Goal: Task Accomplishment & Management: Complete application form

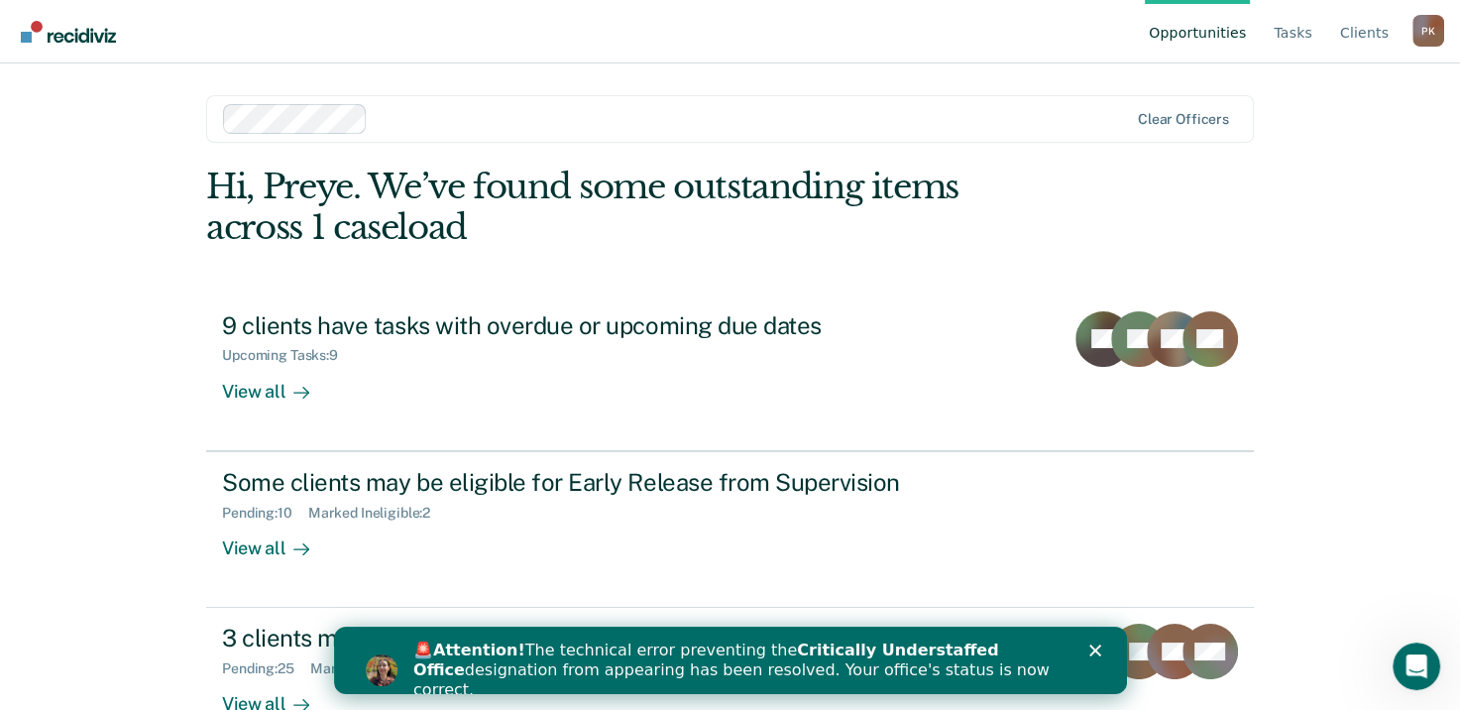
scroll to position [53, 0]
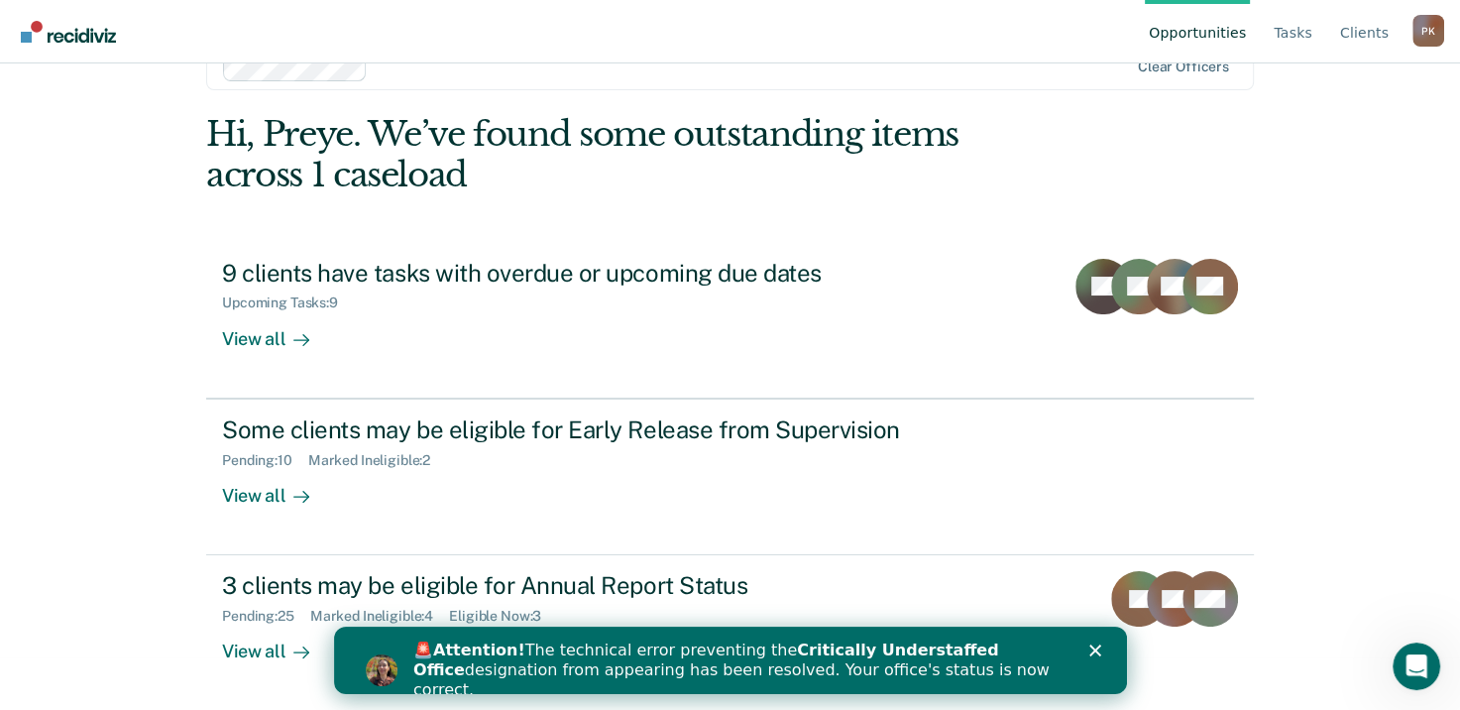
click at [1095, 650] on polygon "Close" at bounding box center [1095, 650] width 12 height 12
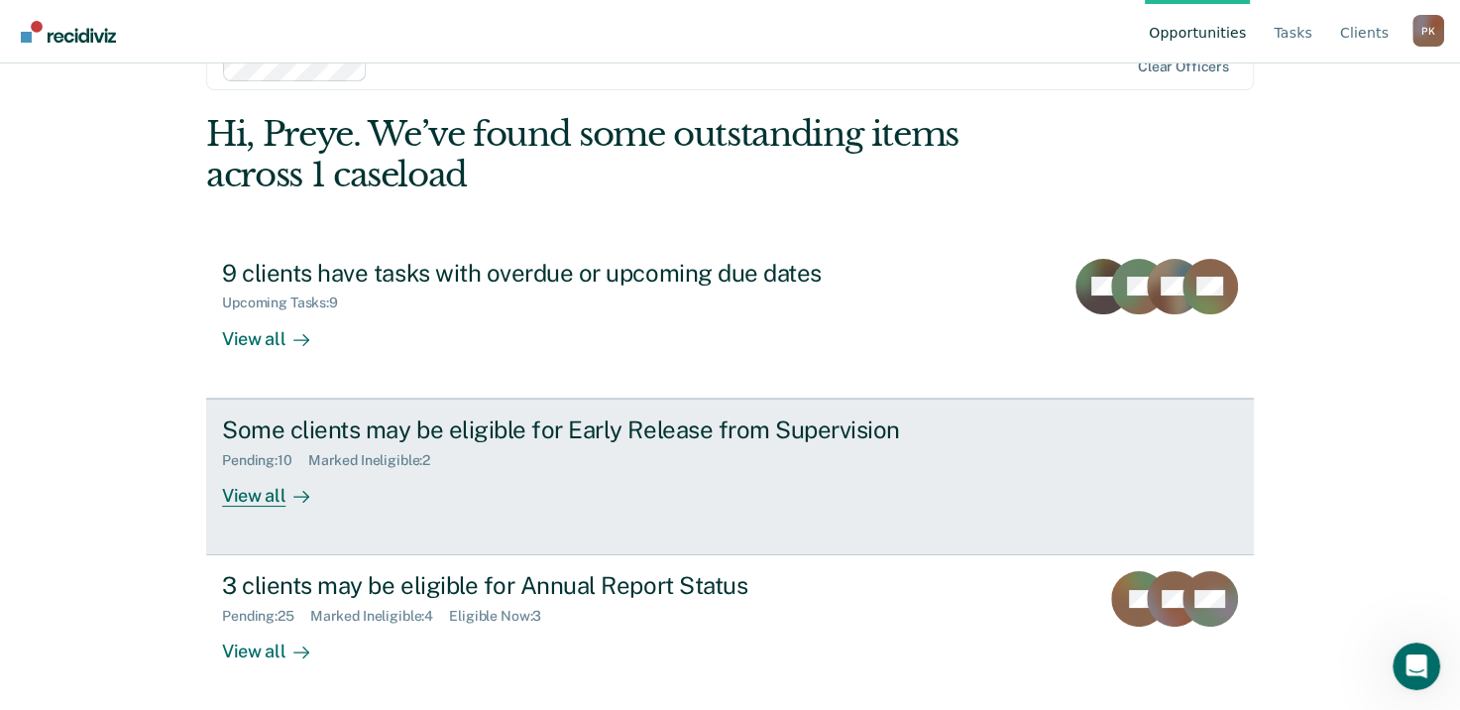
click at [401, 466] on div "Marked Ineligible : 2" at bounding box center [377, 460] width 138 height 17
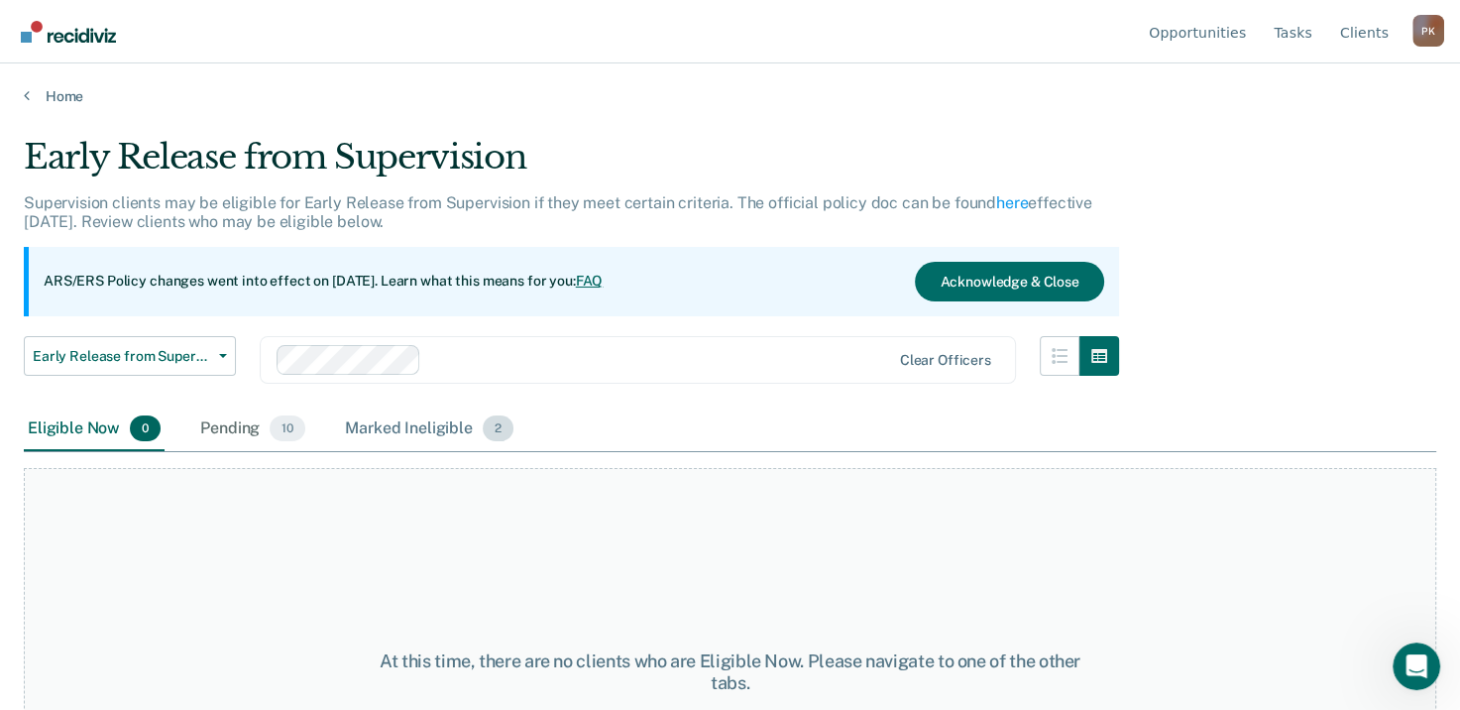
click at [404, 427] on div "Marked Ineligible 2" at bounding box center [429, 429] width 176 height 44
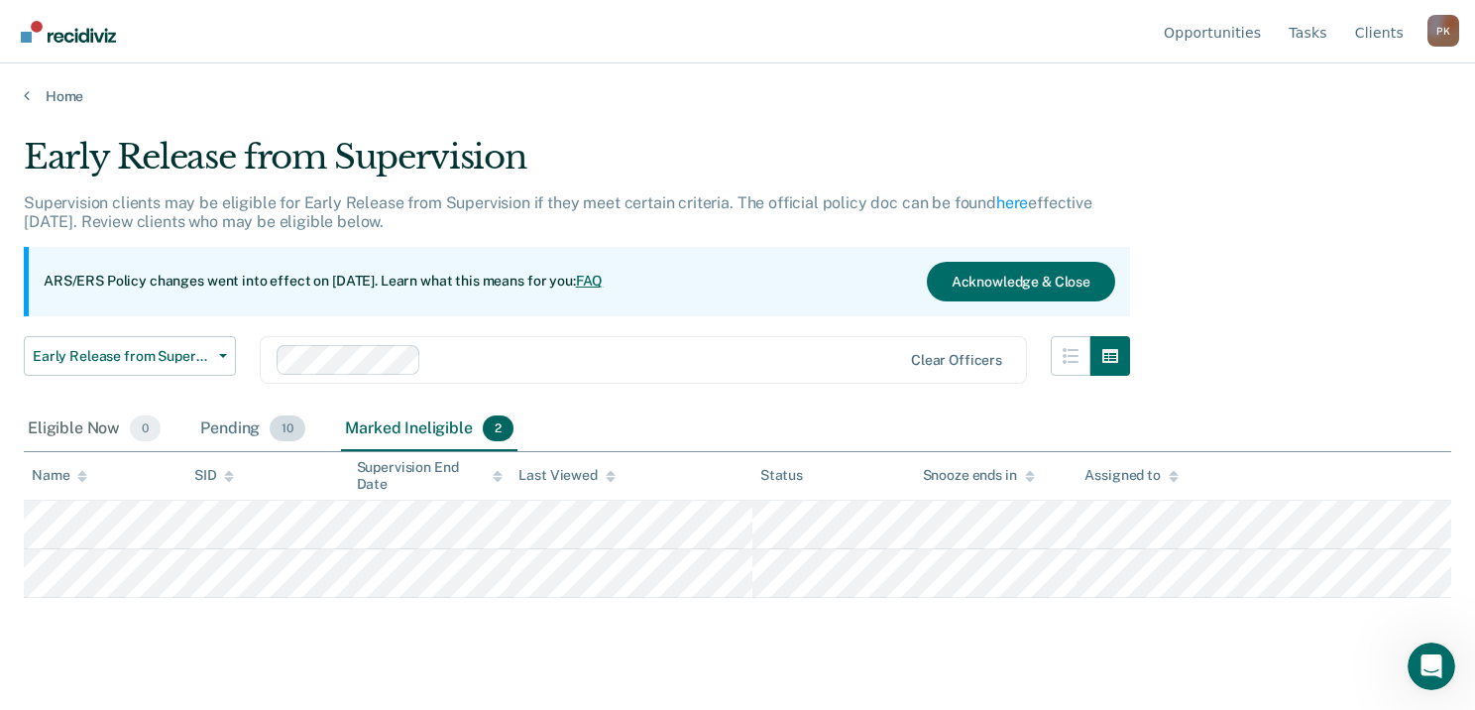
click at [254, 432] on div "Pending 10" at bounding box center [252, 429] width 113 height 44
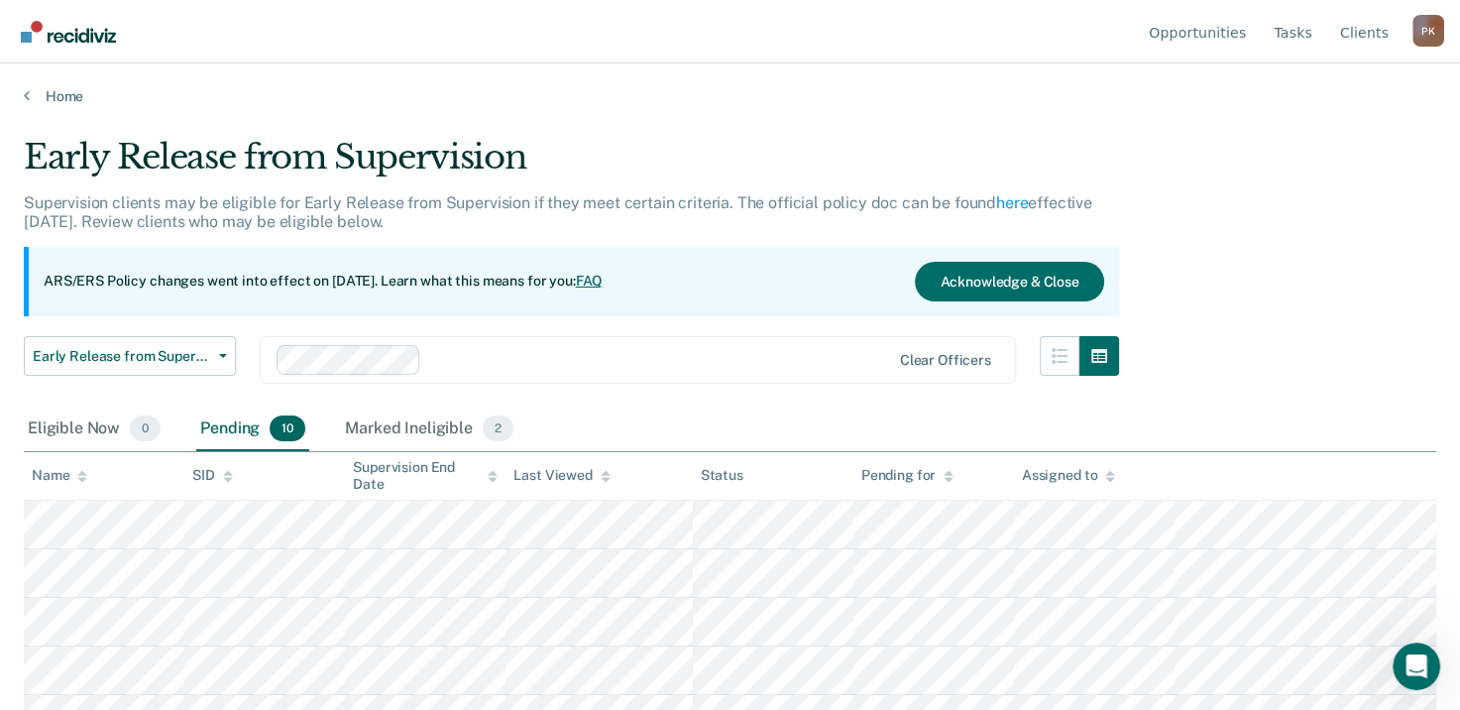
click at [44, 84] on div "Home" at bounding box center [730, 84] width 1460 height 42
click at [27, 93] on icon at bounding box center [27, 95] width 6 height 16
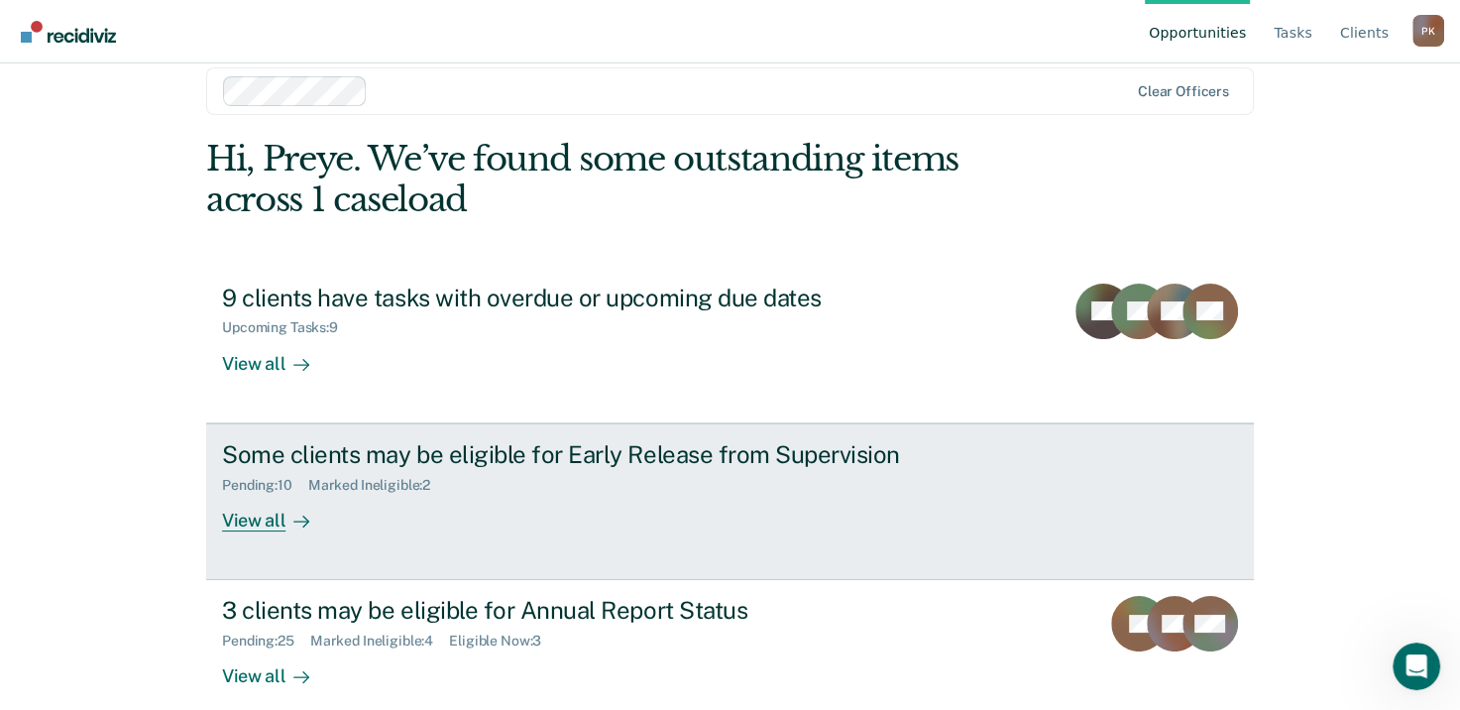
scroll to position [53, 0]
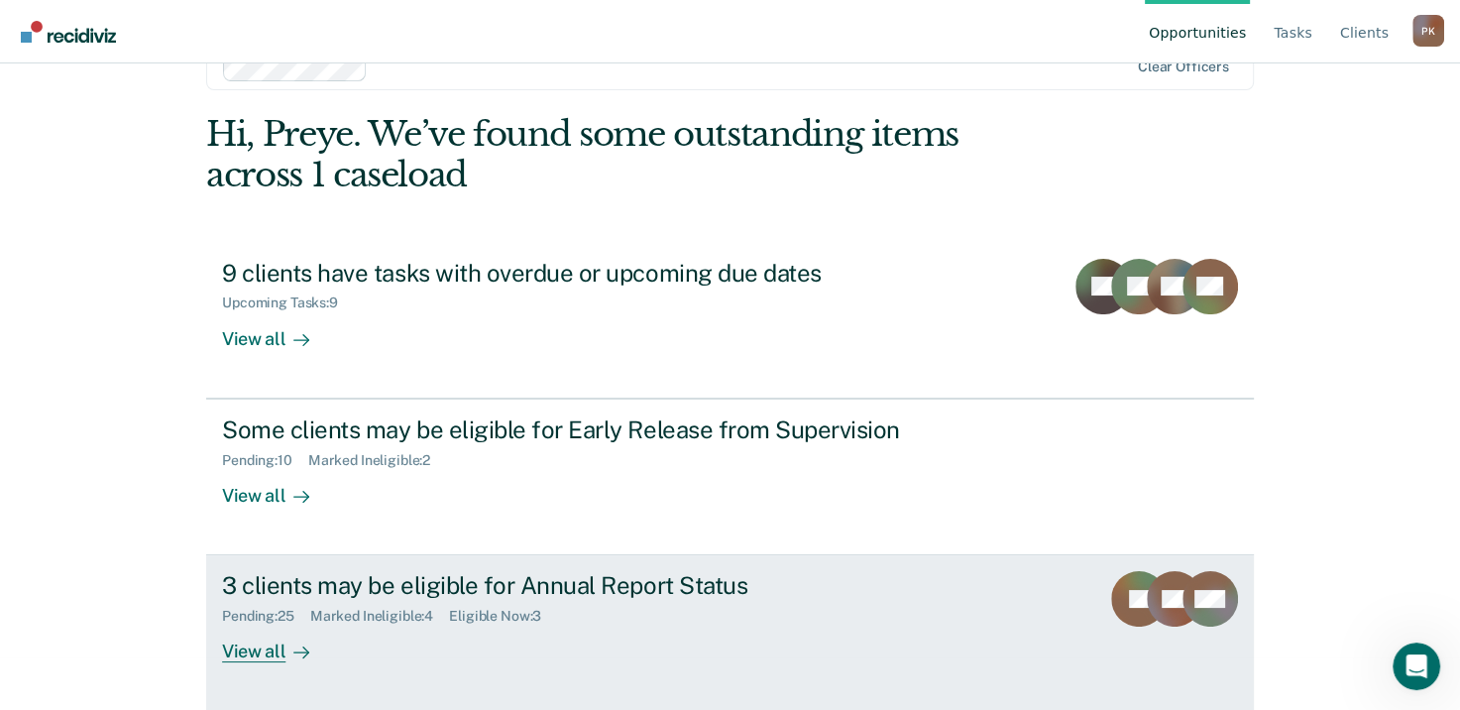
click at [271, 647] on div "View all" at bounding box center [277, 644] width 111 height 39
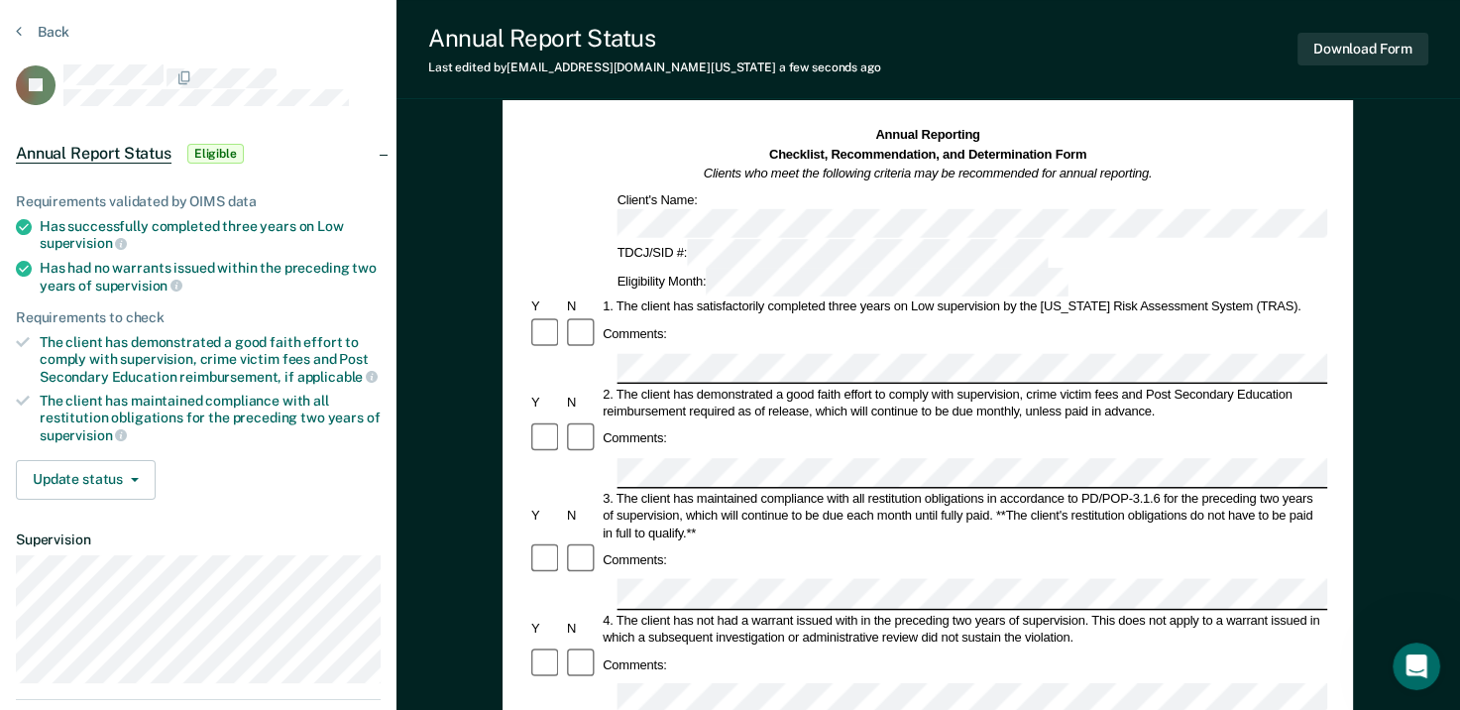
scroll to position [99, 0]
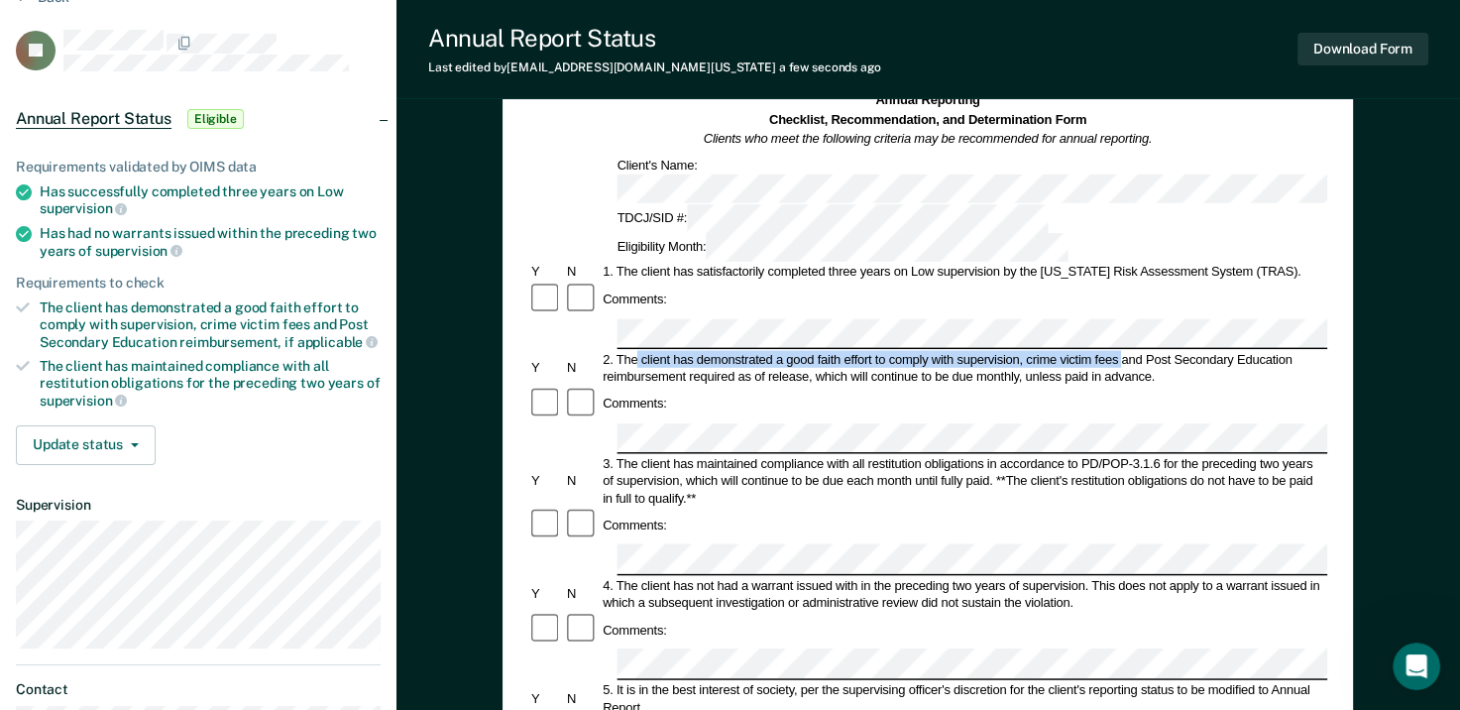
drag, startPoint x: 638, startPoint y: 274, endPoint x: 1122, endPoint y: 273, distance: 483.8
click at [1122, 351] on div "2. The client has demonstrated a good faith effort to comply with supervision, …" at bounding box center [965, 368] width 728 height 35
copy div "client has demonstrated a good faith effort to comply with supervision, crime v…"
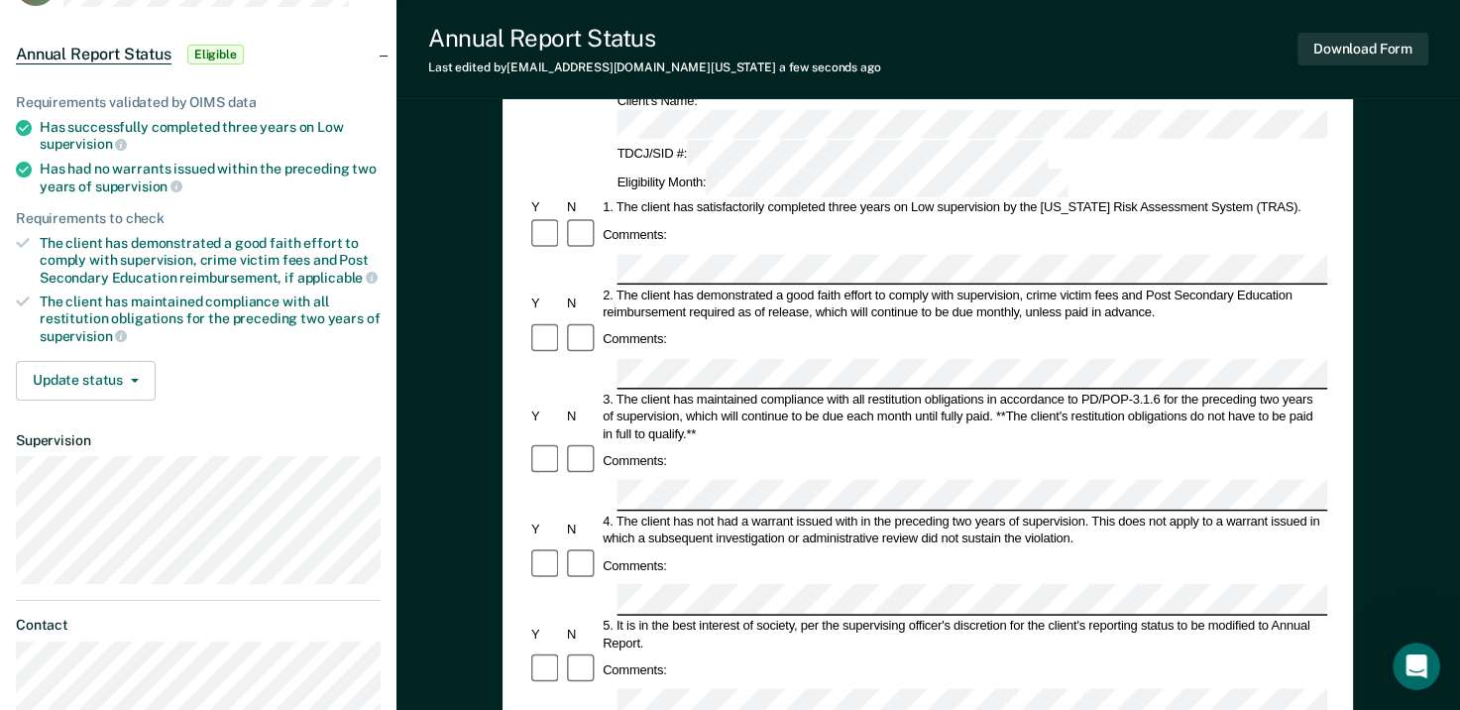
scroll to position [198, 0]
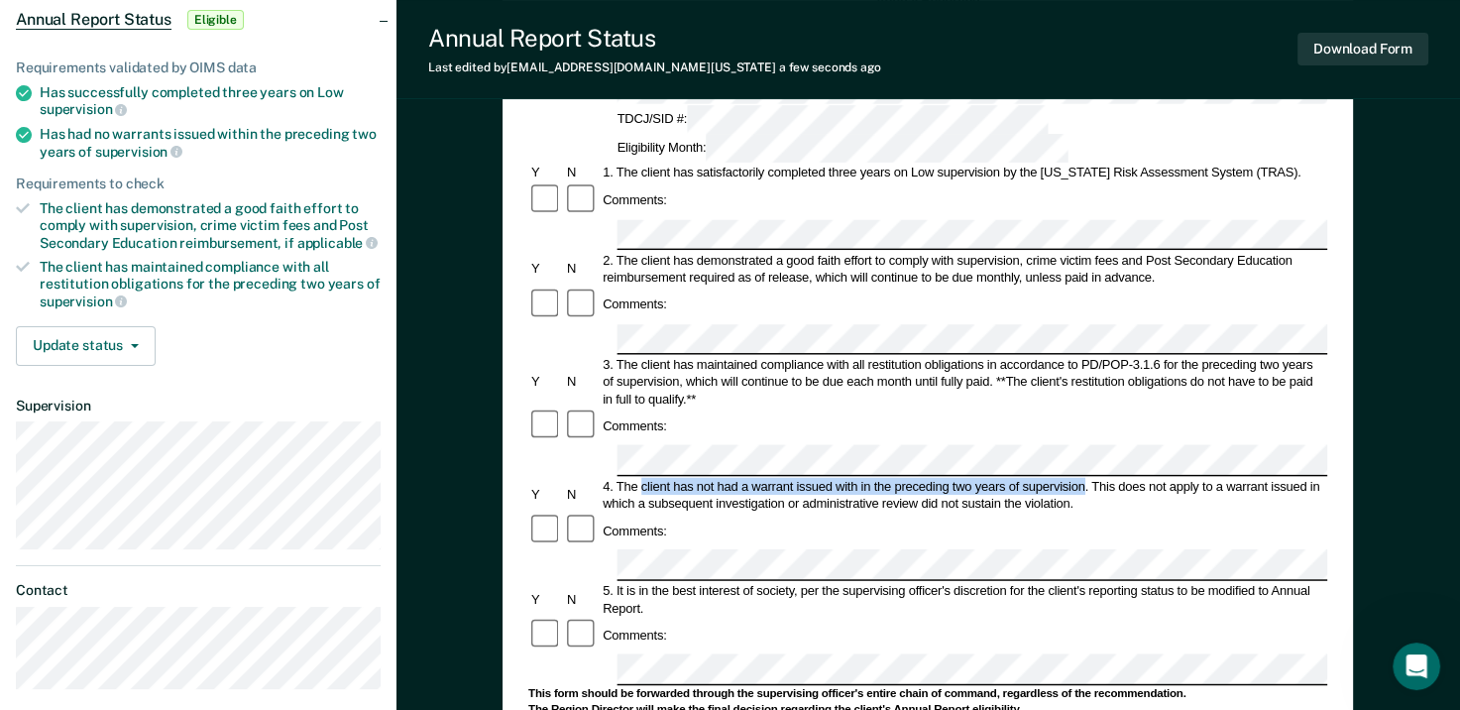
drag, startPoint x: 639, startPoint y: 365, endPoint x: 1085, endPoint y: 360, distance: 445.1
click at [1085, 477] on div "4. The client has not had a warrant issued with in the preceding two years of s…" at bounding box center [965, 494] width 728 height 35
drag, startPoint x: 1085, startPoint y: 360, endPoint x: 1054, endPoint y: 365, distance: 31.1
copy div "client has not had a warrant issued with in the preceding two years of supervis…"
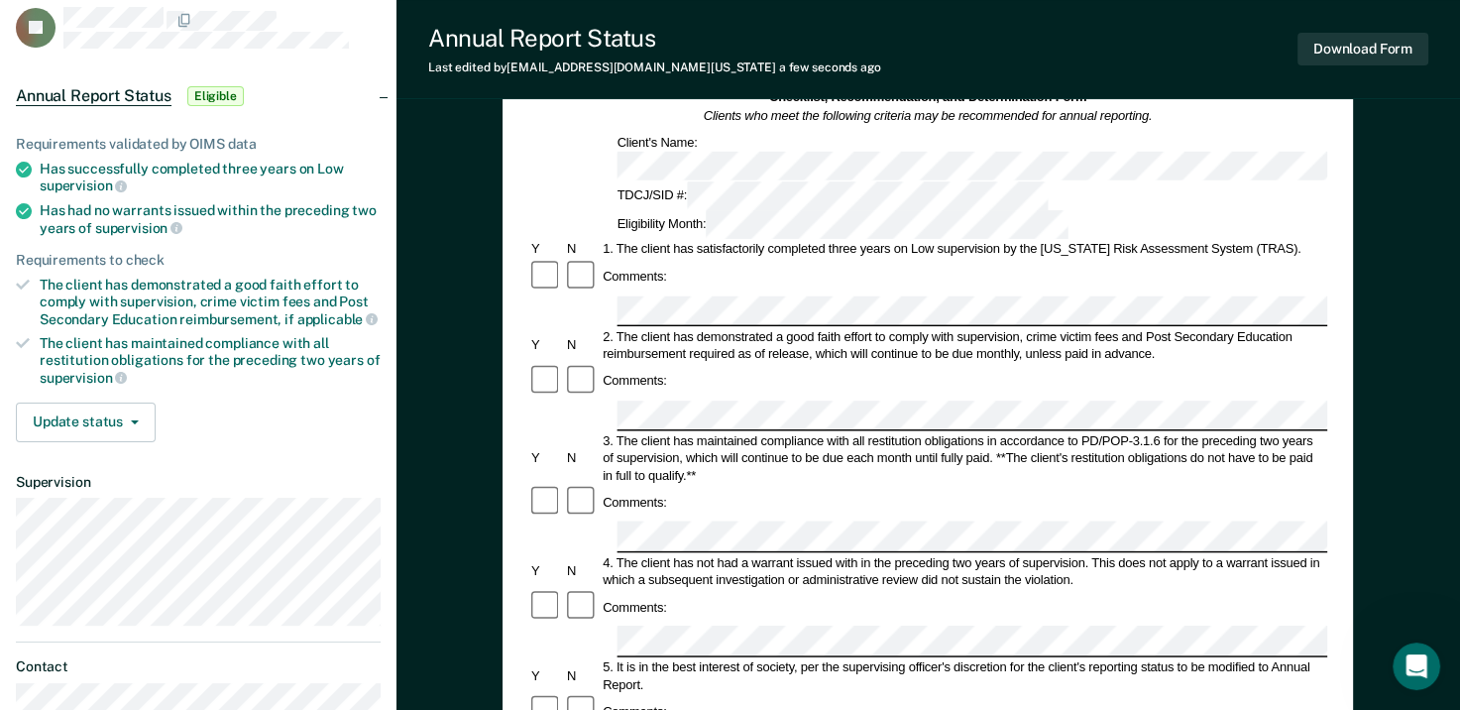
scroll to position [99, 0]
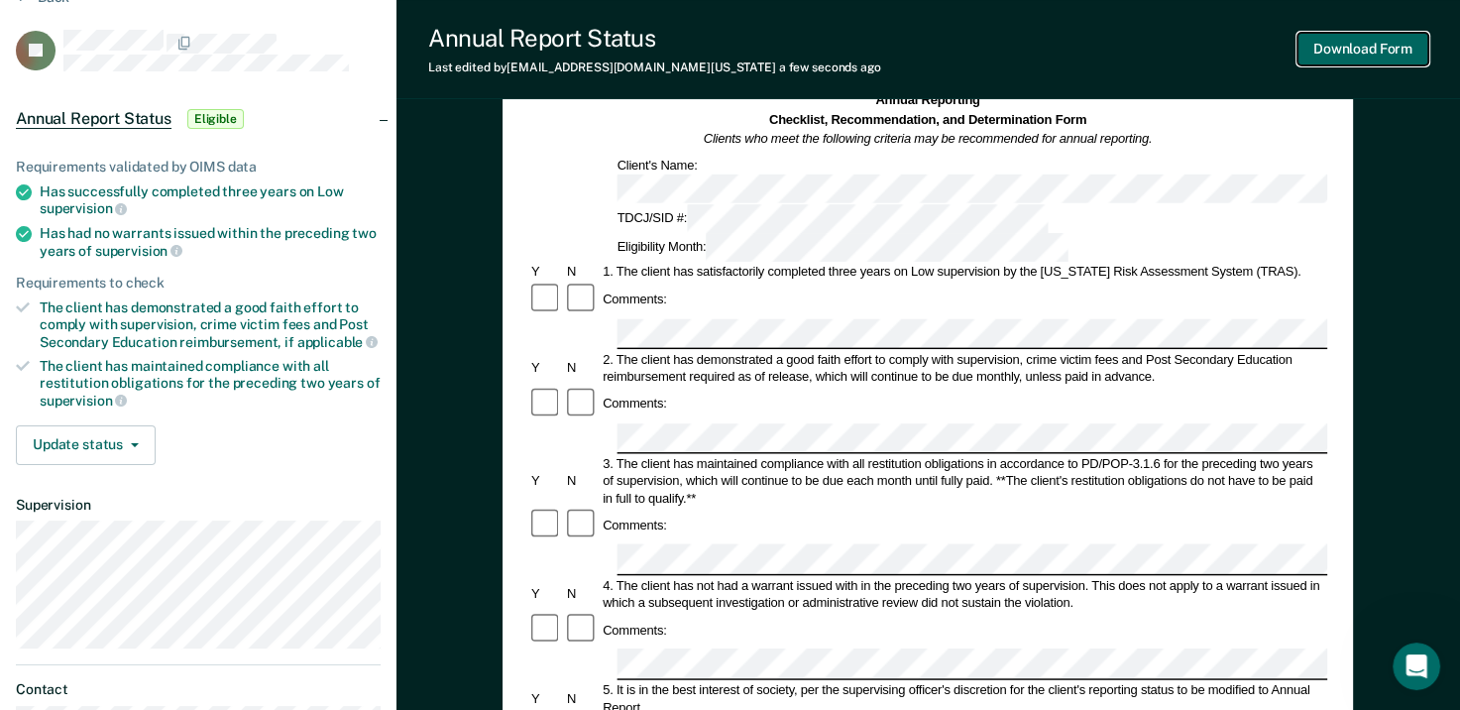
click at [1339, 49] on button "Download Form" at bounding box center [1363, 49] width 131 height 33
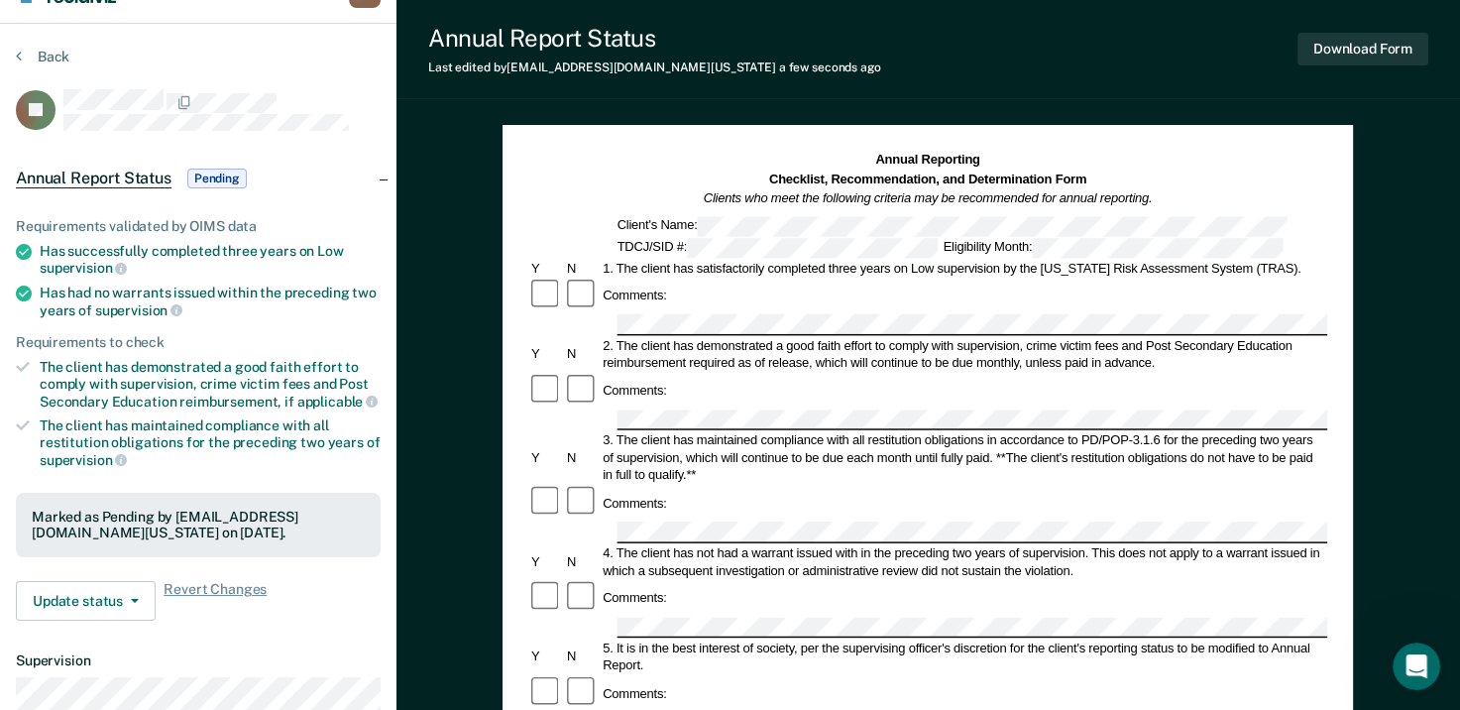
scroll to position [0, 0]
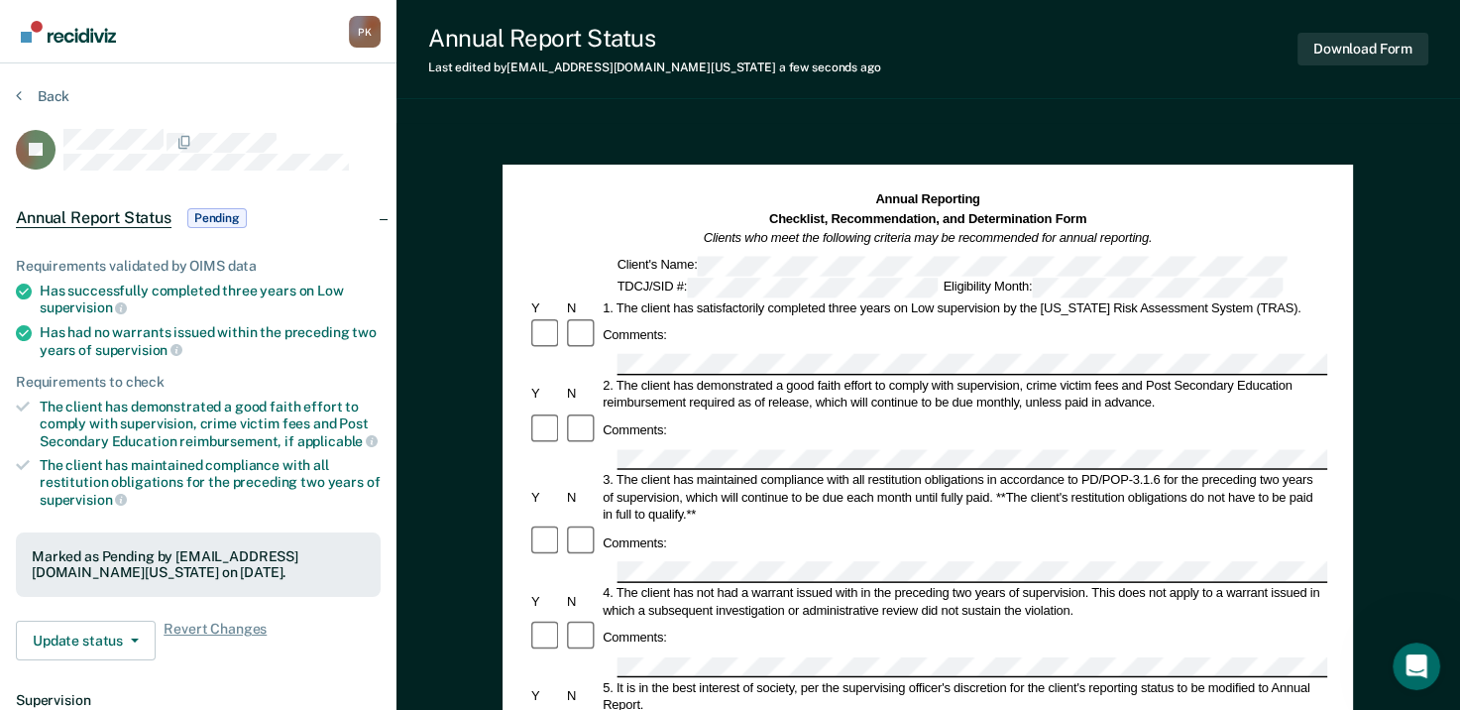
click at [13, 91] on section "Back LJ Annual Report Status Pending Requirements validated by OIMS data Has su…" at bounding box center [198, 543] width 397 height 961
click at [26, 93] on button "Back" at bounding box center [43, 96] width 54 height 18
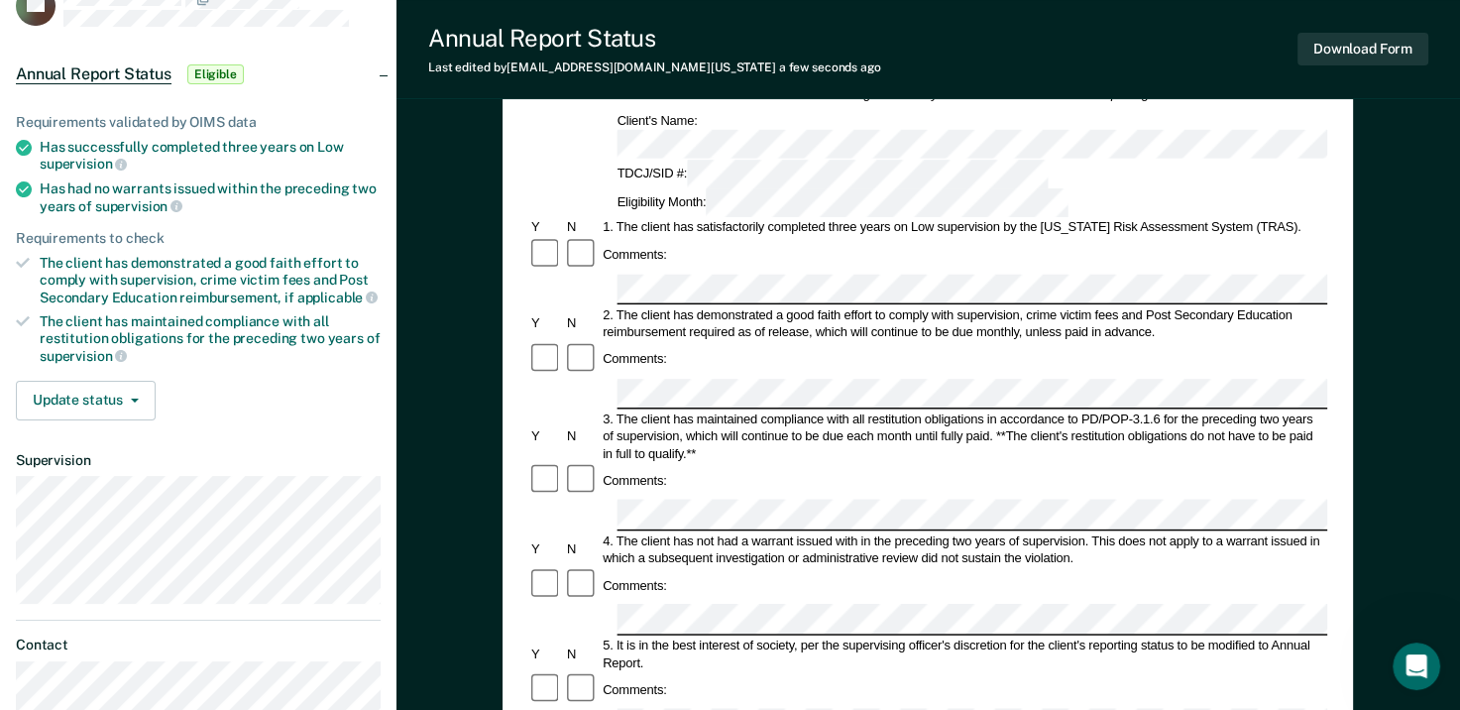
scroll to position [99, 0]
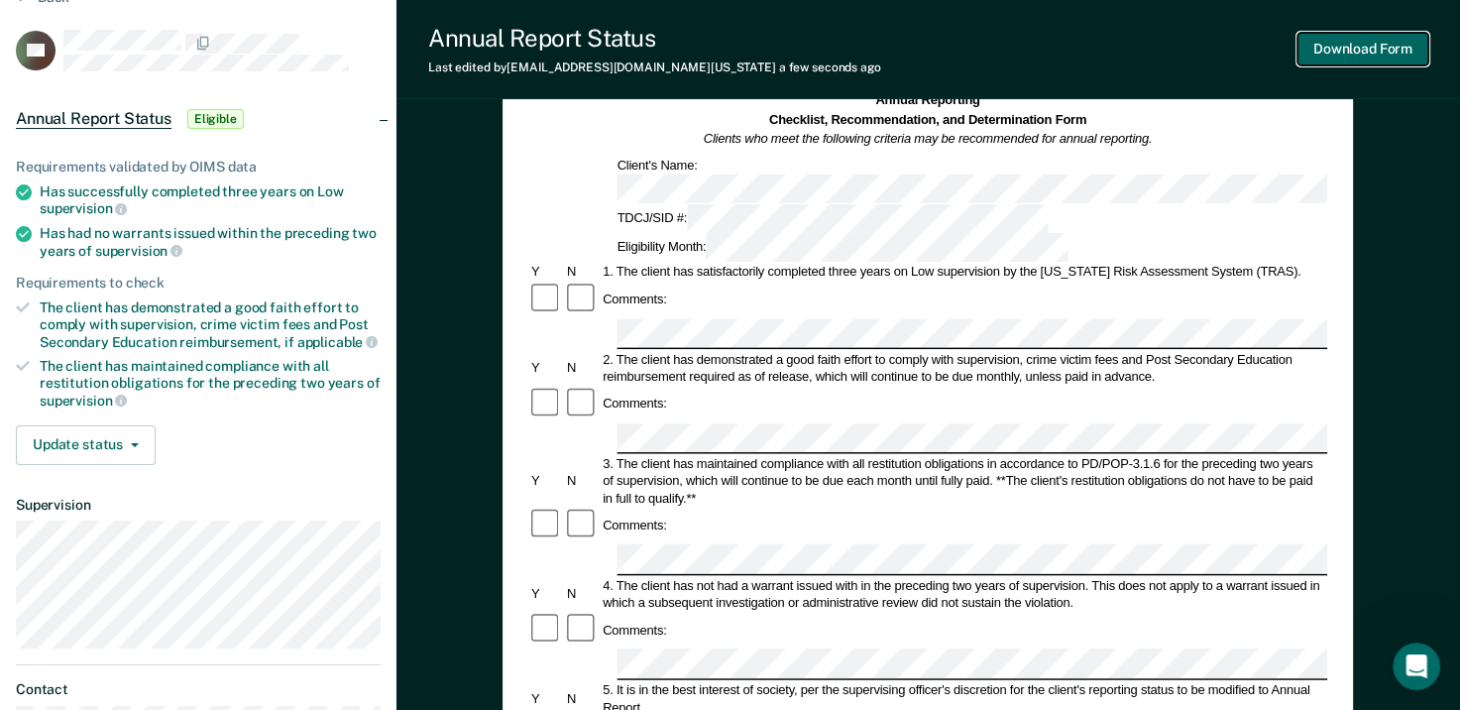
click at [1358, 51] on button "Download Form" at bounding box center [1363, 49] width 131 height 33
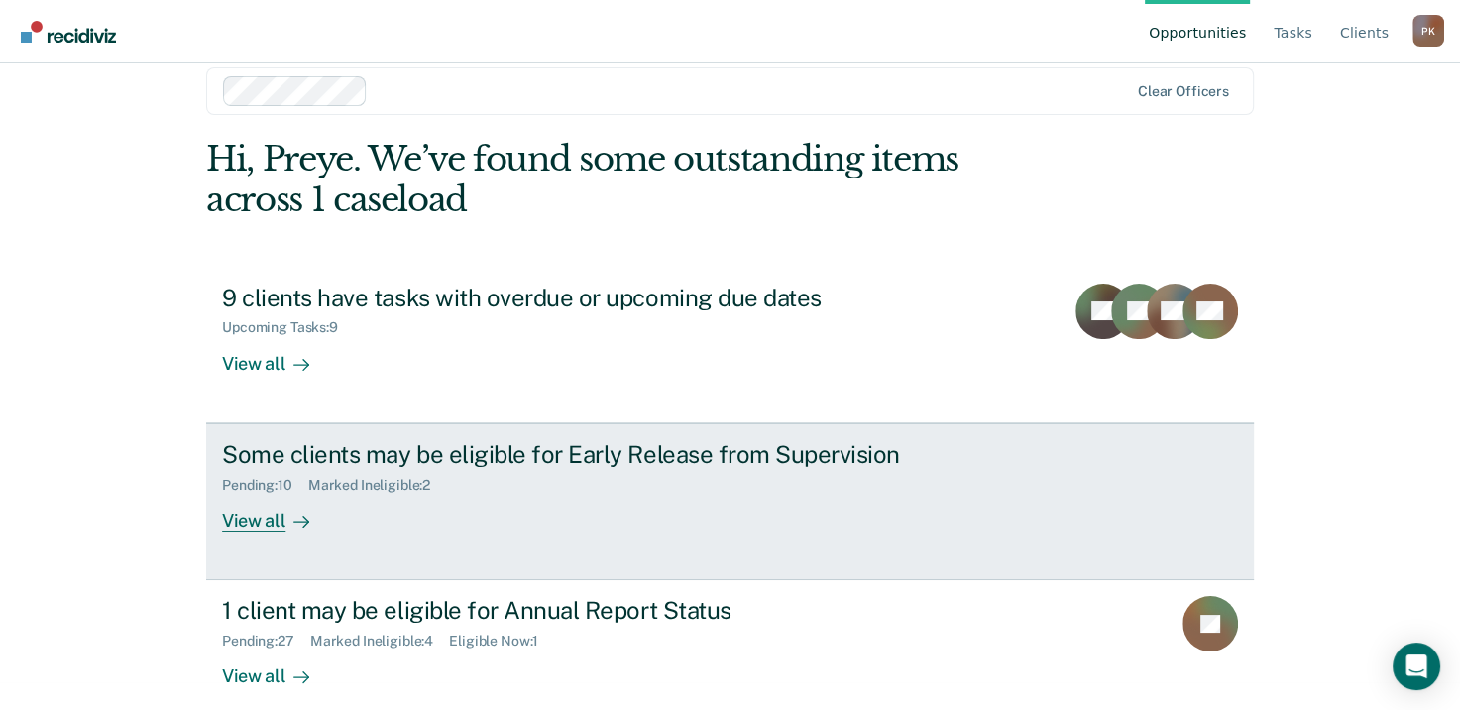
scroll to position [53, 0]
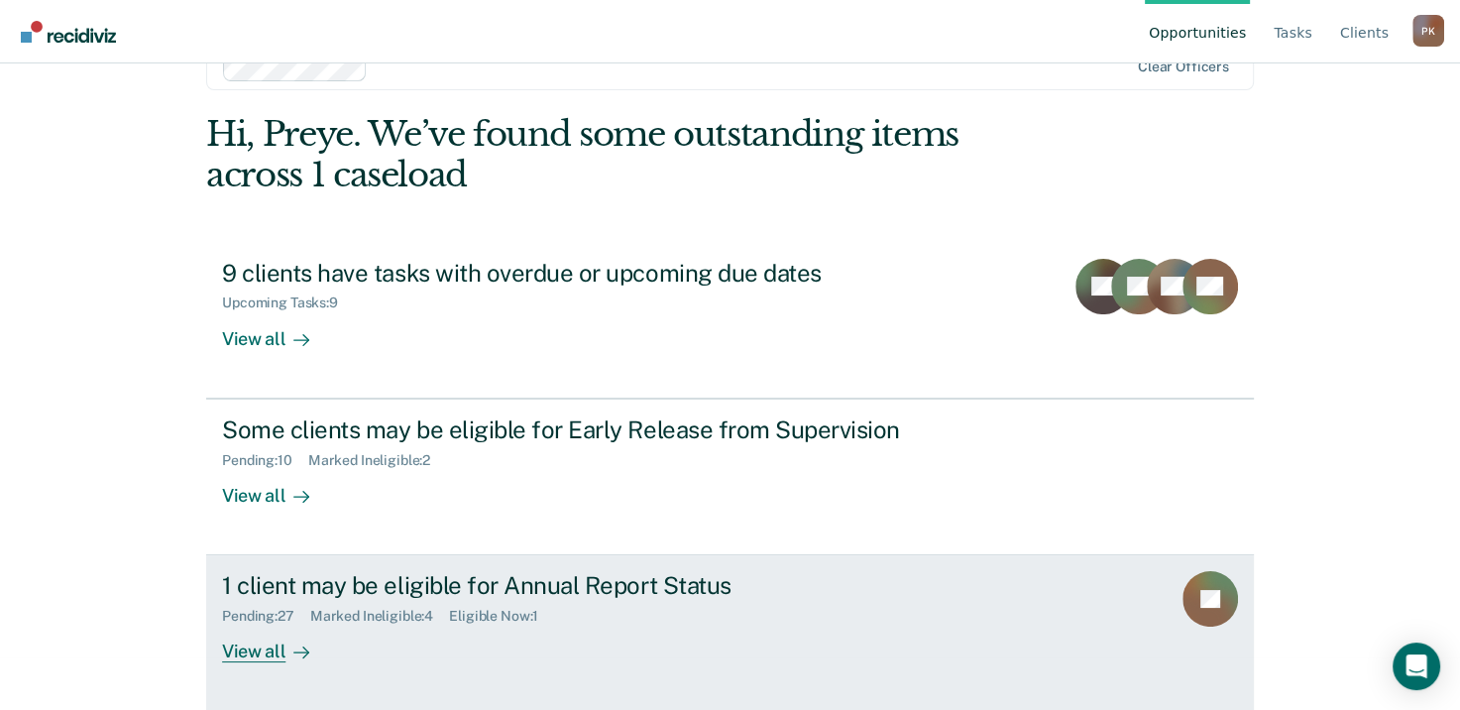
click at [258, 654] on div "View all" at bounding box center [277, 644] width 111 height 39
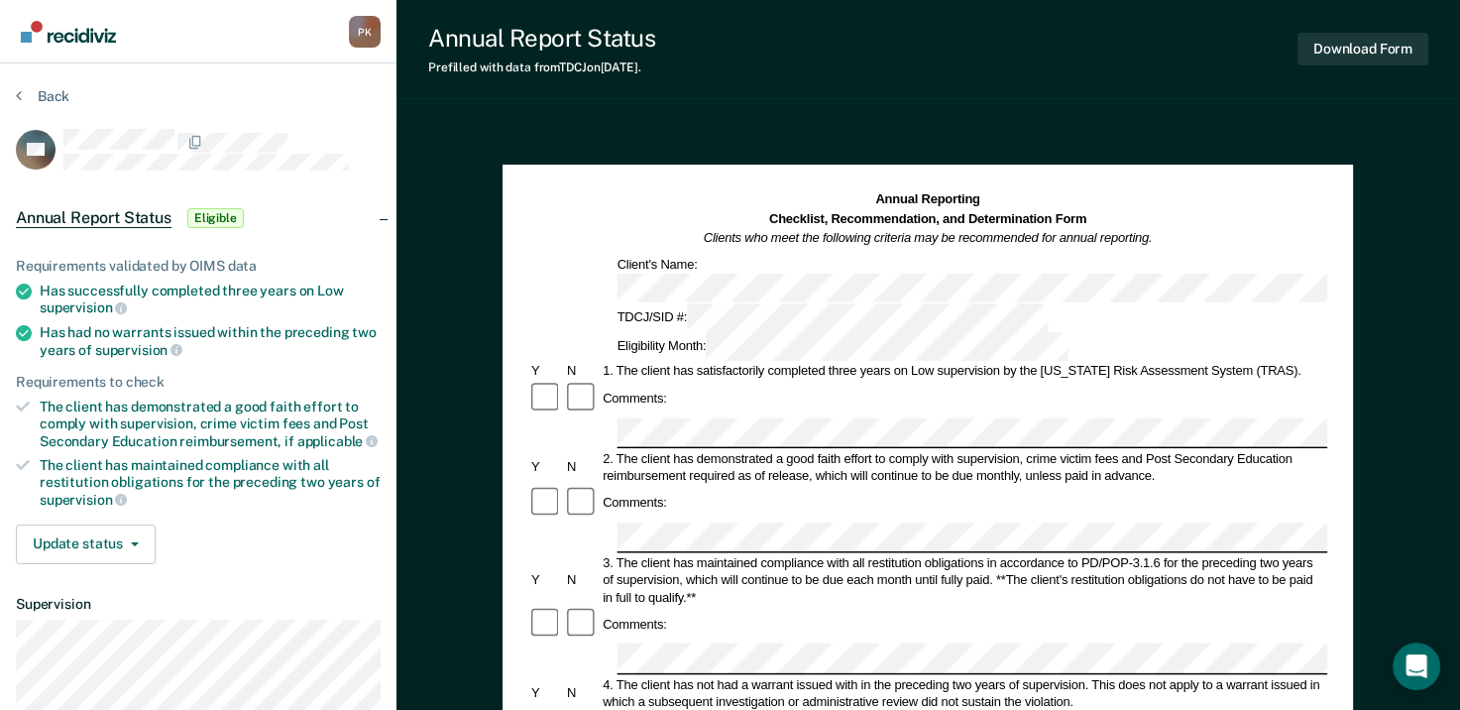
click at [662, 381] on div "Comments:" at bounding box center [927, 399] width 799 height 36
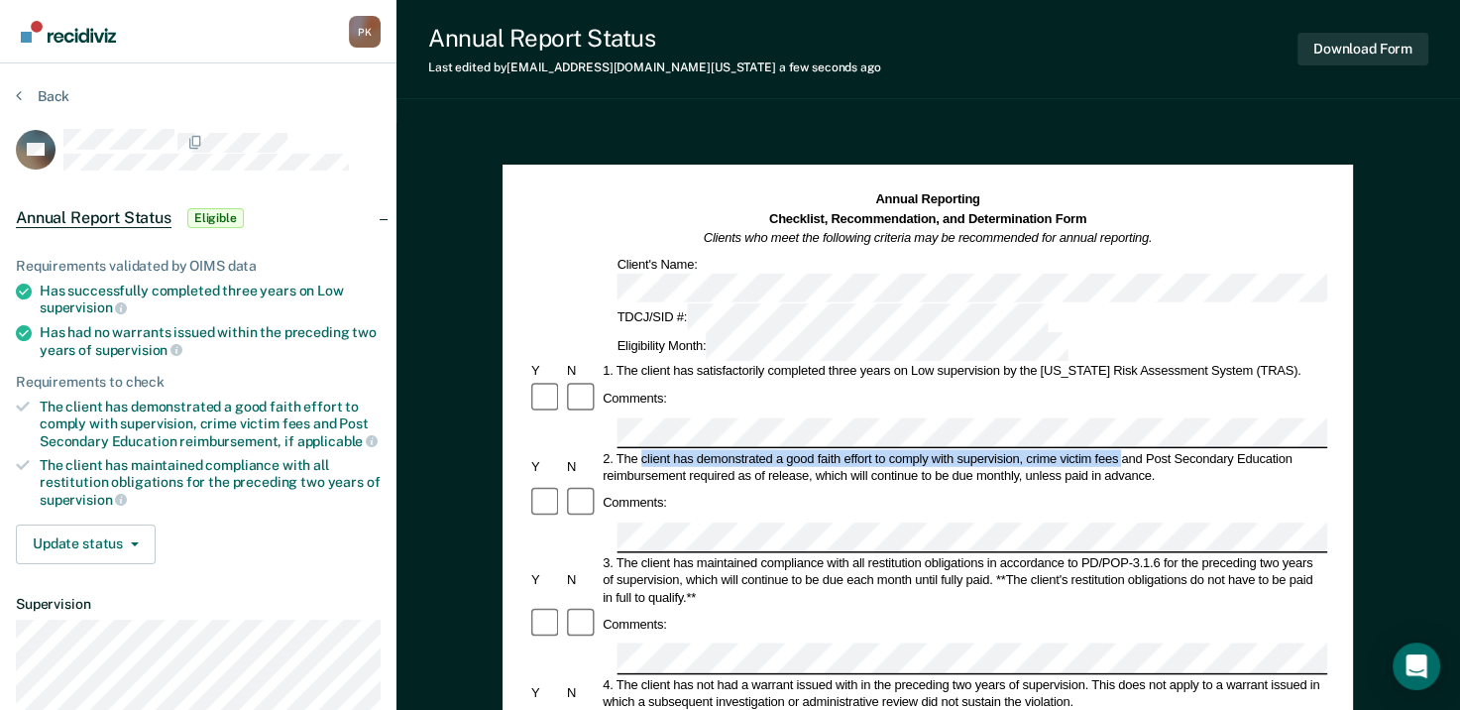
drag, startPoint x: 643, startPoint y: 374, endPoint x: 1121, endPoint y: 383, distance: 477.9
click at [1121, 450] on div "2. The client has demonstrated a good faith effort to comply with supervision, …" at bounding box center [965, 467] width 728 height 35
drag, startPoint x: 1121, startPoint y: 383, endPoint x: 1089, endPoint y: 377, distance: 33.3
copy div "client has demonstrated a good faith effort to comply with supervision, crime v…"
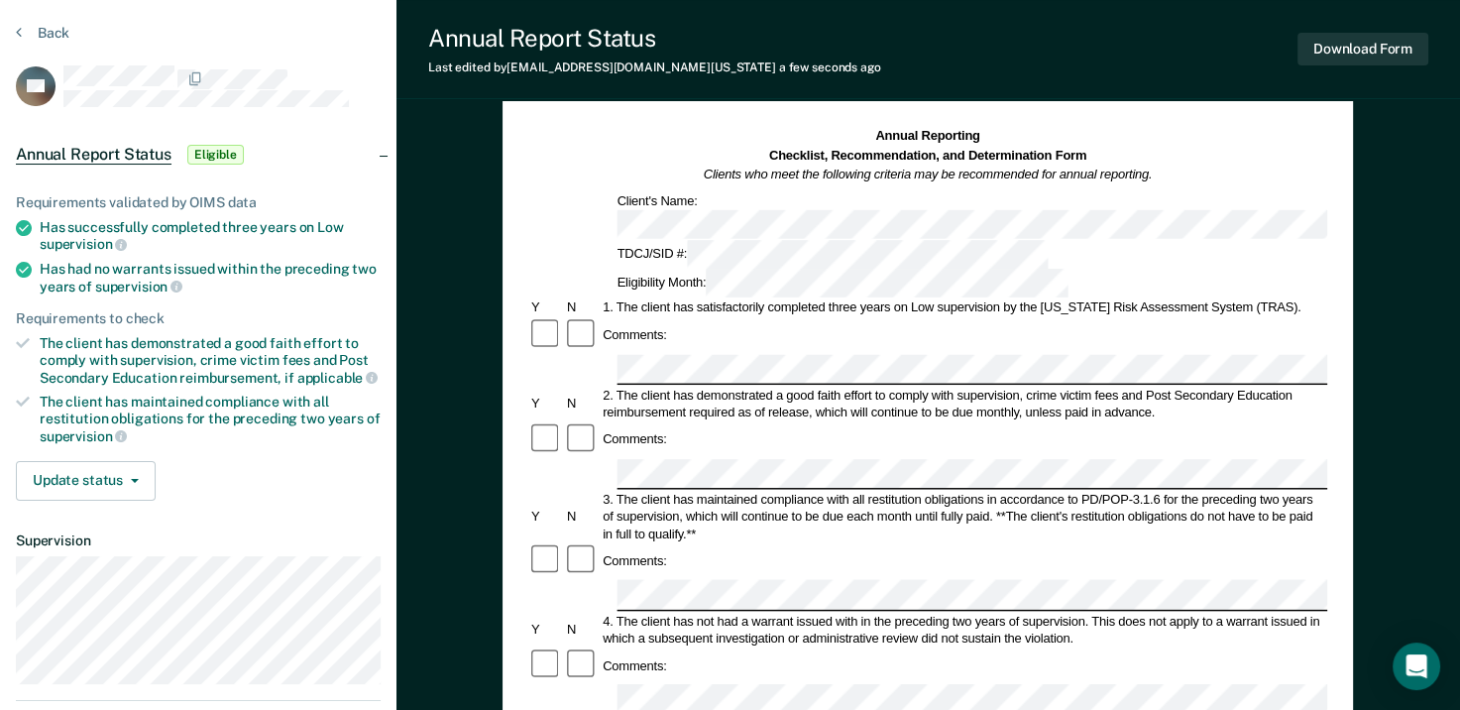
scroll to position [99, 0]
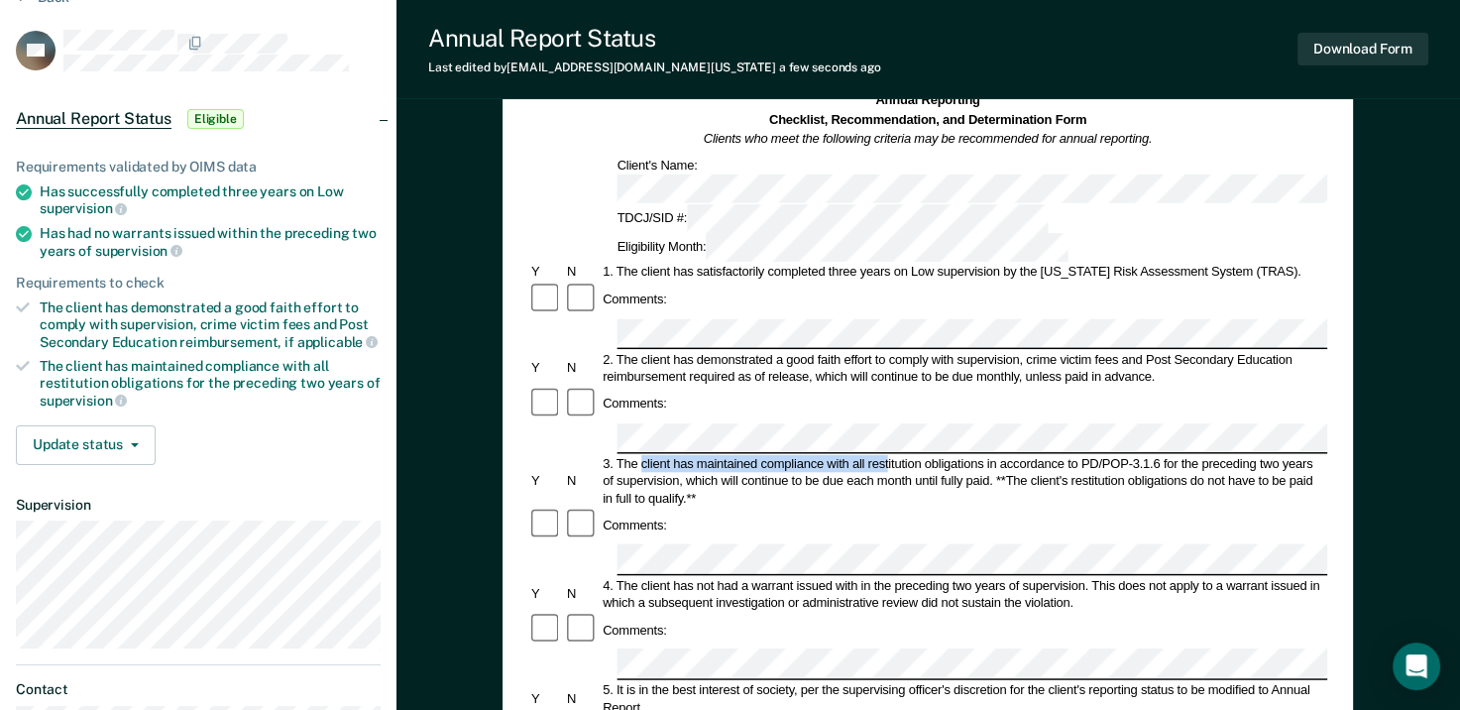
drag, startPoint x: 642, startPoint y: 361, endPoint x: 888, endPoint y: 364, distance: 245.9
click at [888, 455] on div "3. The client has maintained compliance with all restitution obligations in acc…" at bounding box center [965, 481] width 728 height 52
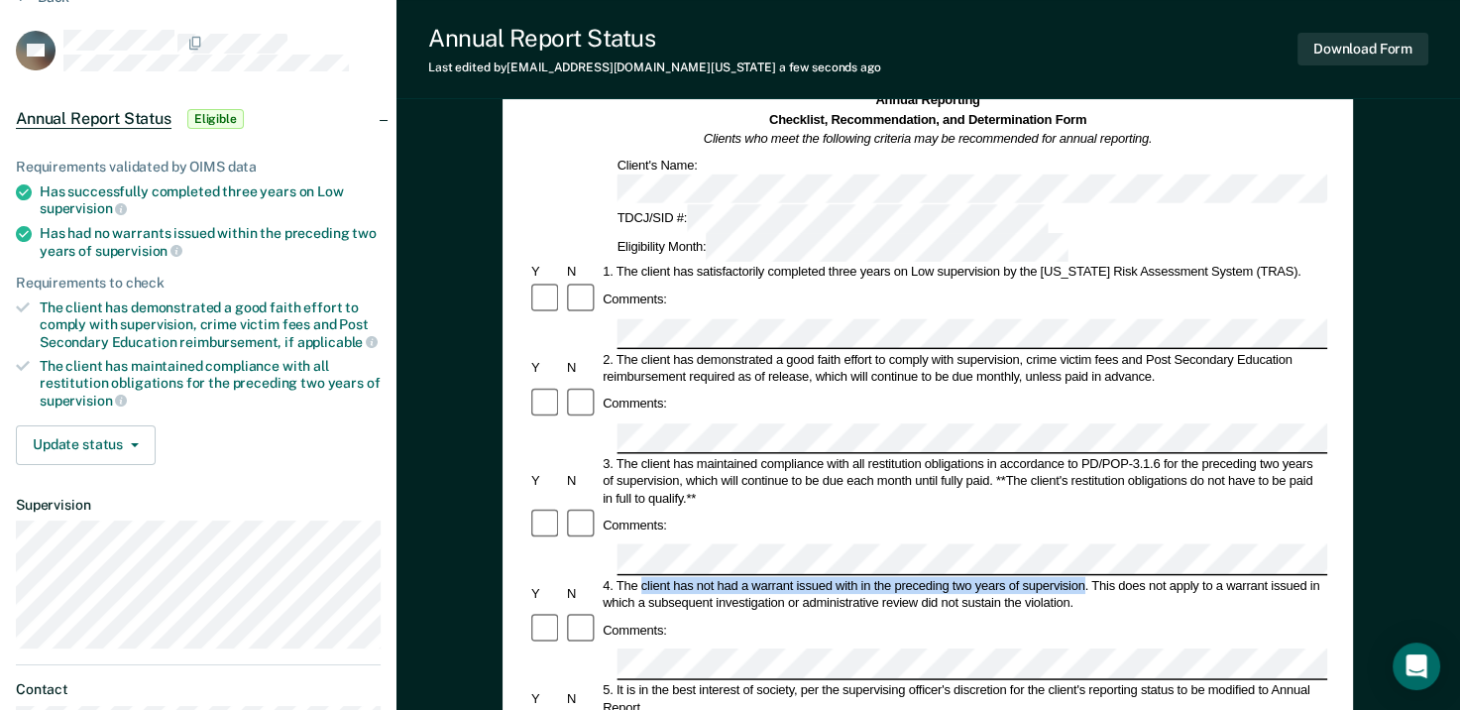
drag, startPoint x: 643, startPoint y: 463, endPoint x: 1085, endPoint y: 466, distance: 441.2
click at [1085, 576] on div "4. The client has not had a warrant issued with in the preceding two years of s…" at bounding box center [965, 593] width 728 height 35
drag, startPoint x: 1085, startPoint y: 466, endPoint x: 1063, endPoint y: 470, distance: 22.2
copy div "client has not had a warrant issued with in the preceding two years of supervis…"
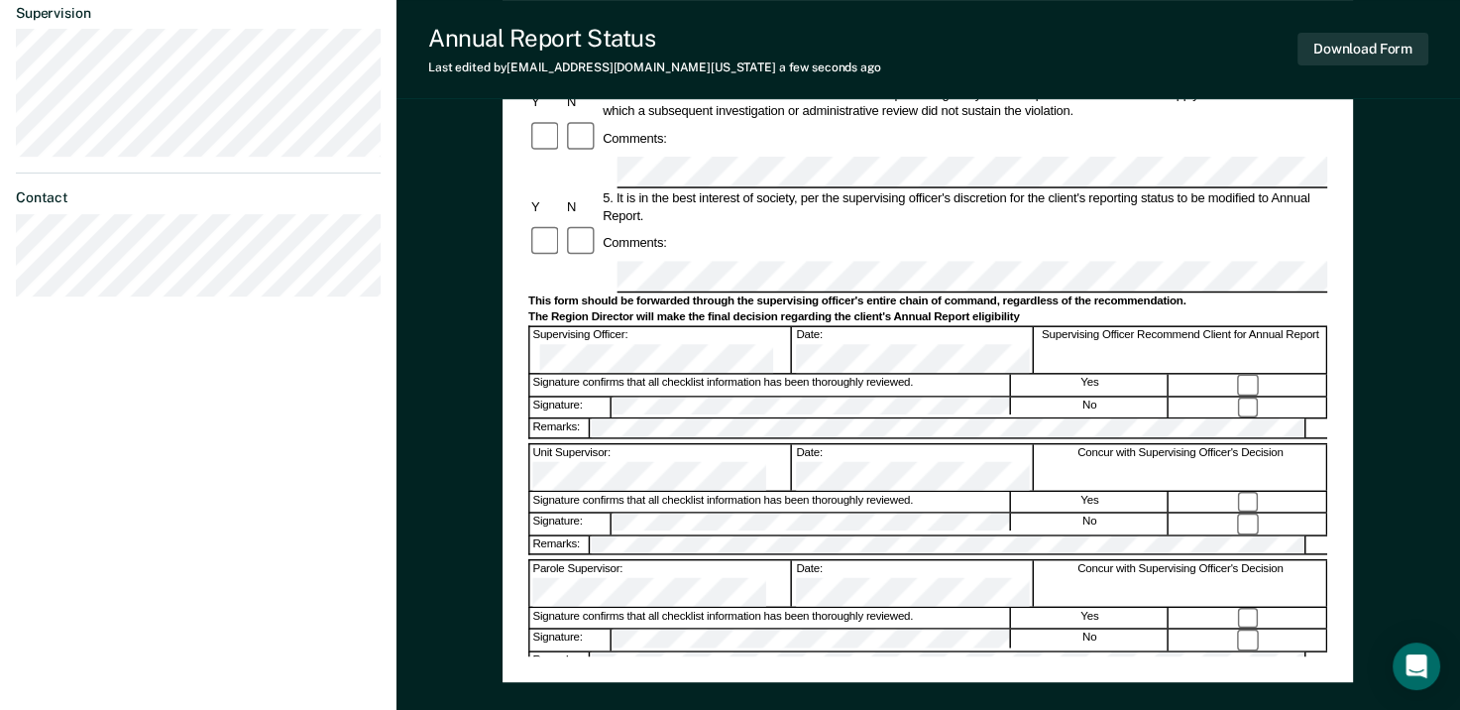
scroll to position [595, 0]
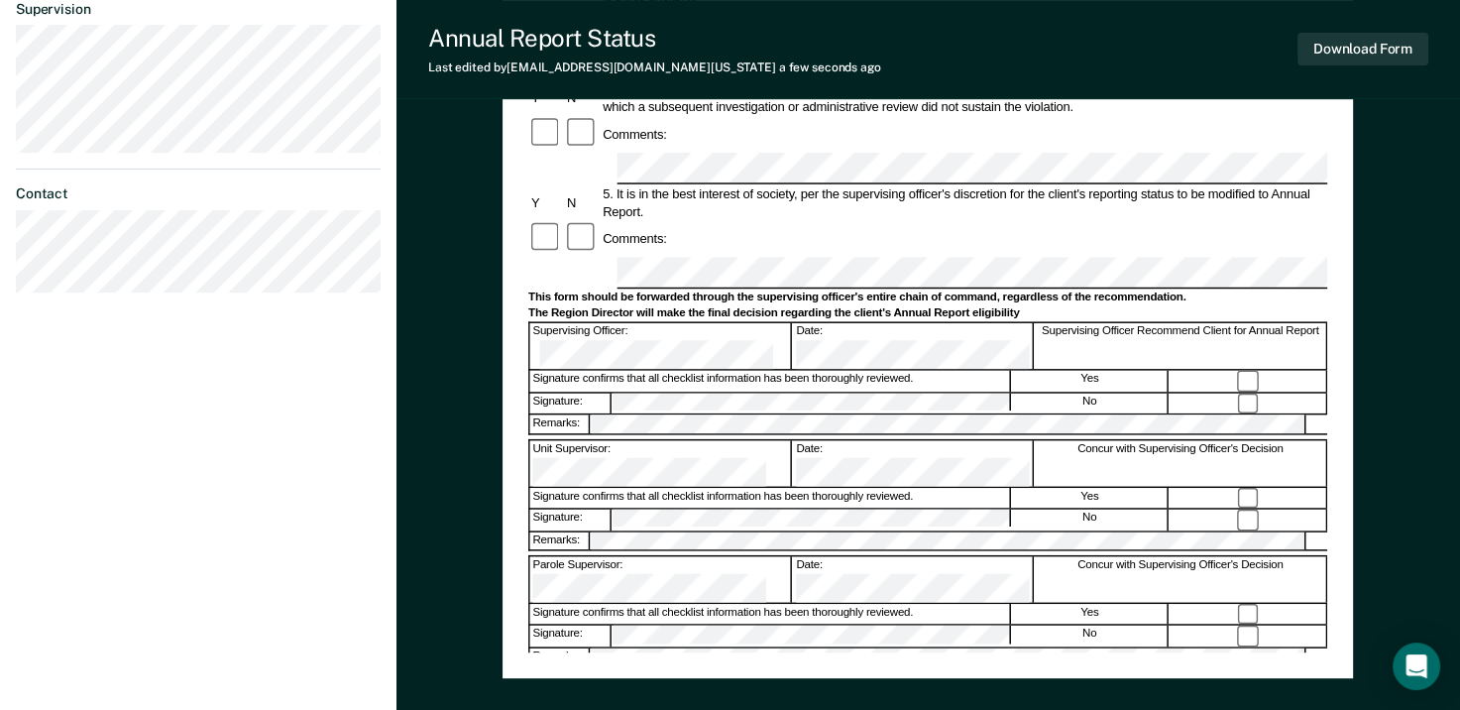
click at [750, 623] on div "Annual Reporting Checklist, Recommendation, and Determination Form Clients who …" at bounding box center [927, 124] width 799 height 1057
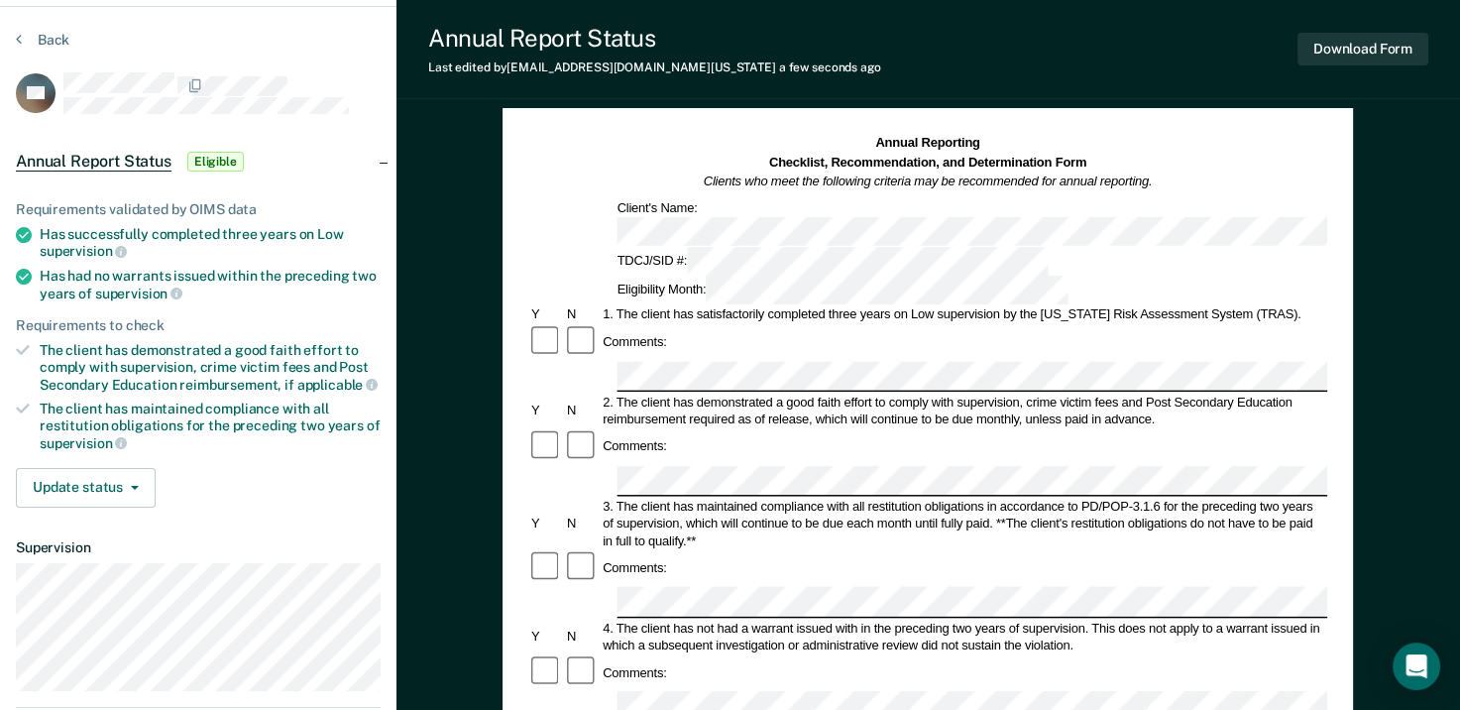
scroll to position [0, 0]
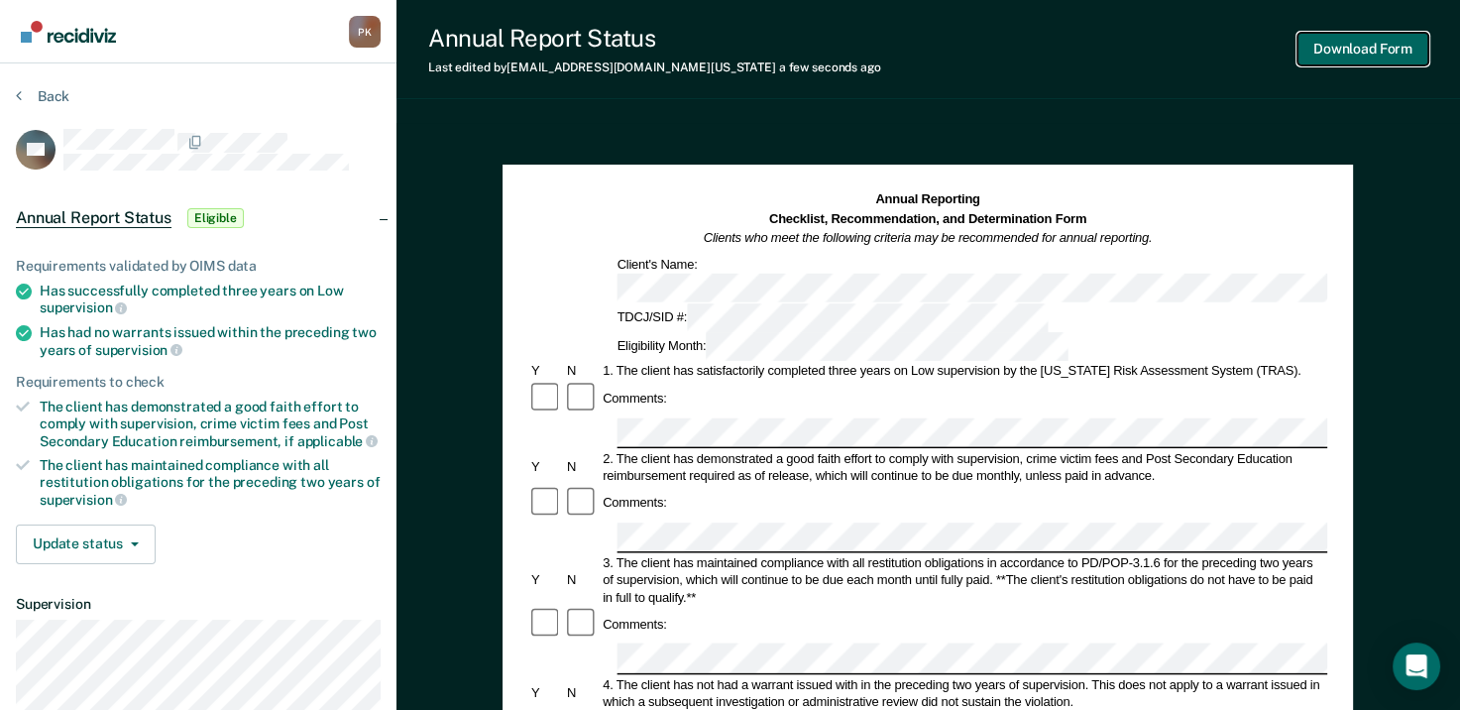
click at [1380, 45] on button "Download Form" at bounding box center [1363, 49] width 131 height 33
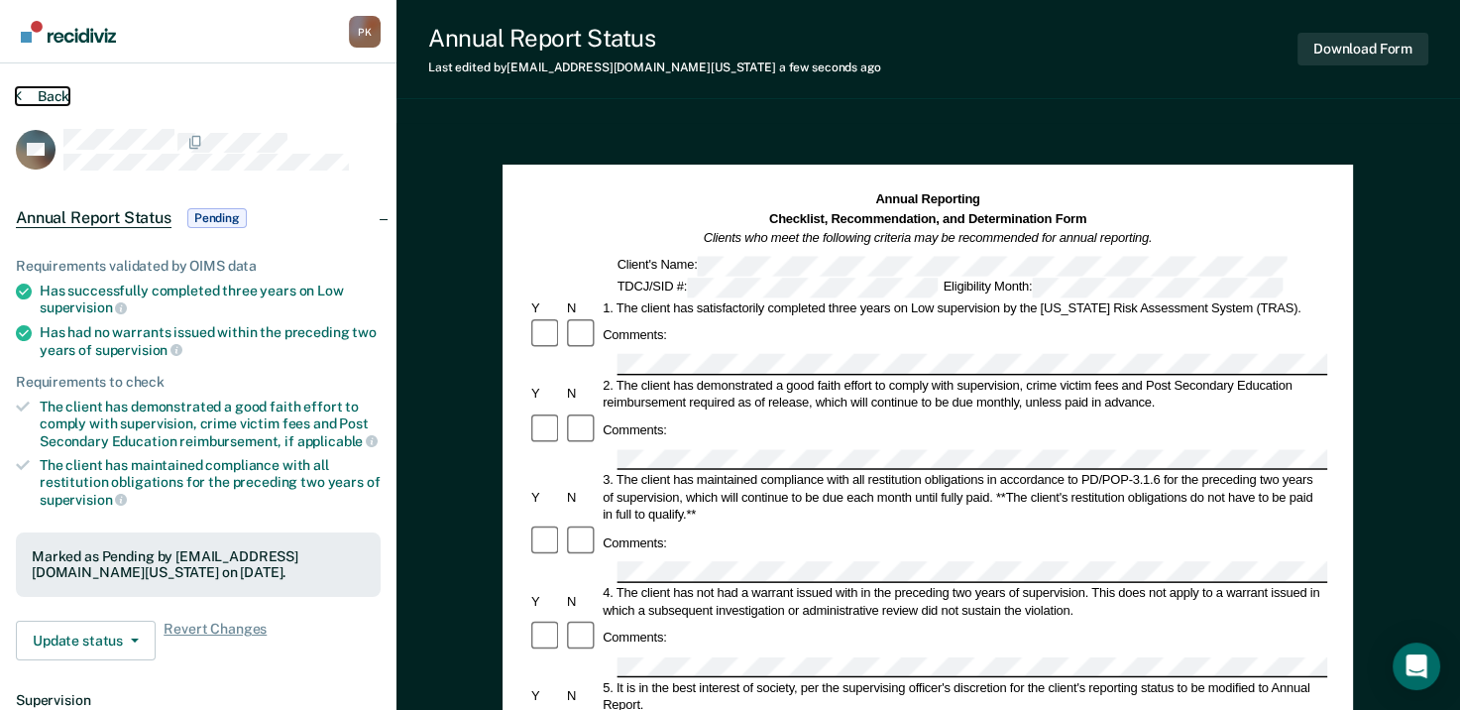
click at [24, 87] on button "Back" at bounding box center [43, 96] width 54 height 18
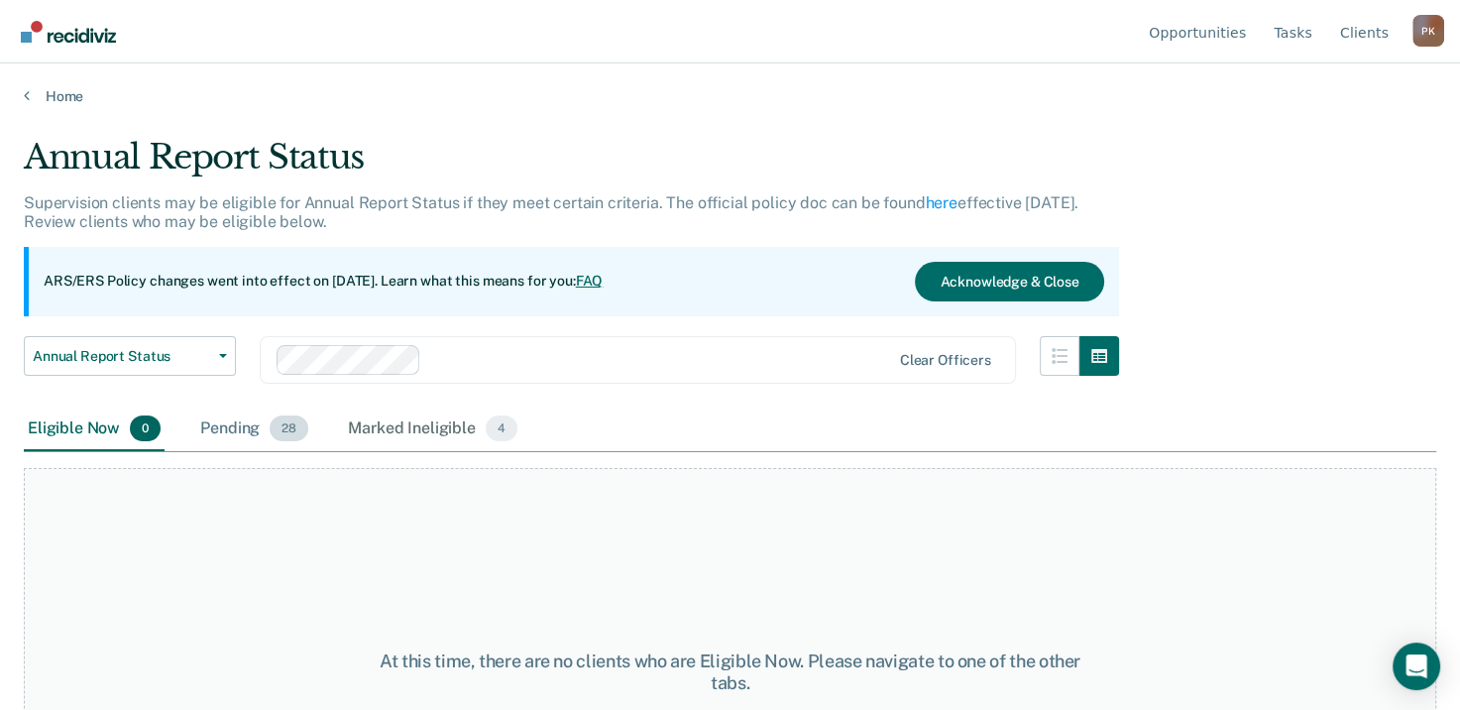
click at [243, 431] on div "Pending 28" at bounding box center [254, 429] width 116 height 44
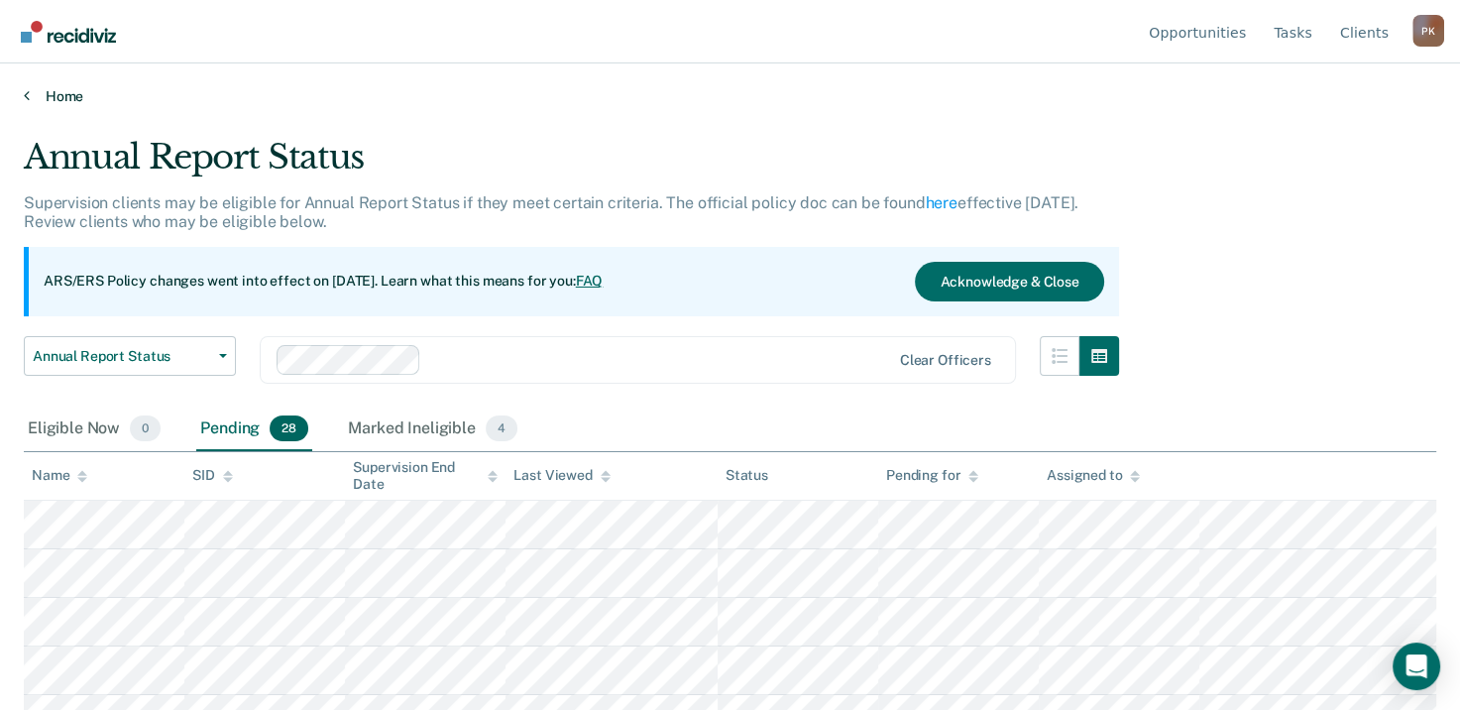
click at [25, 89] on icon at bounding box center [27, 95] width 6 height 16
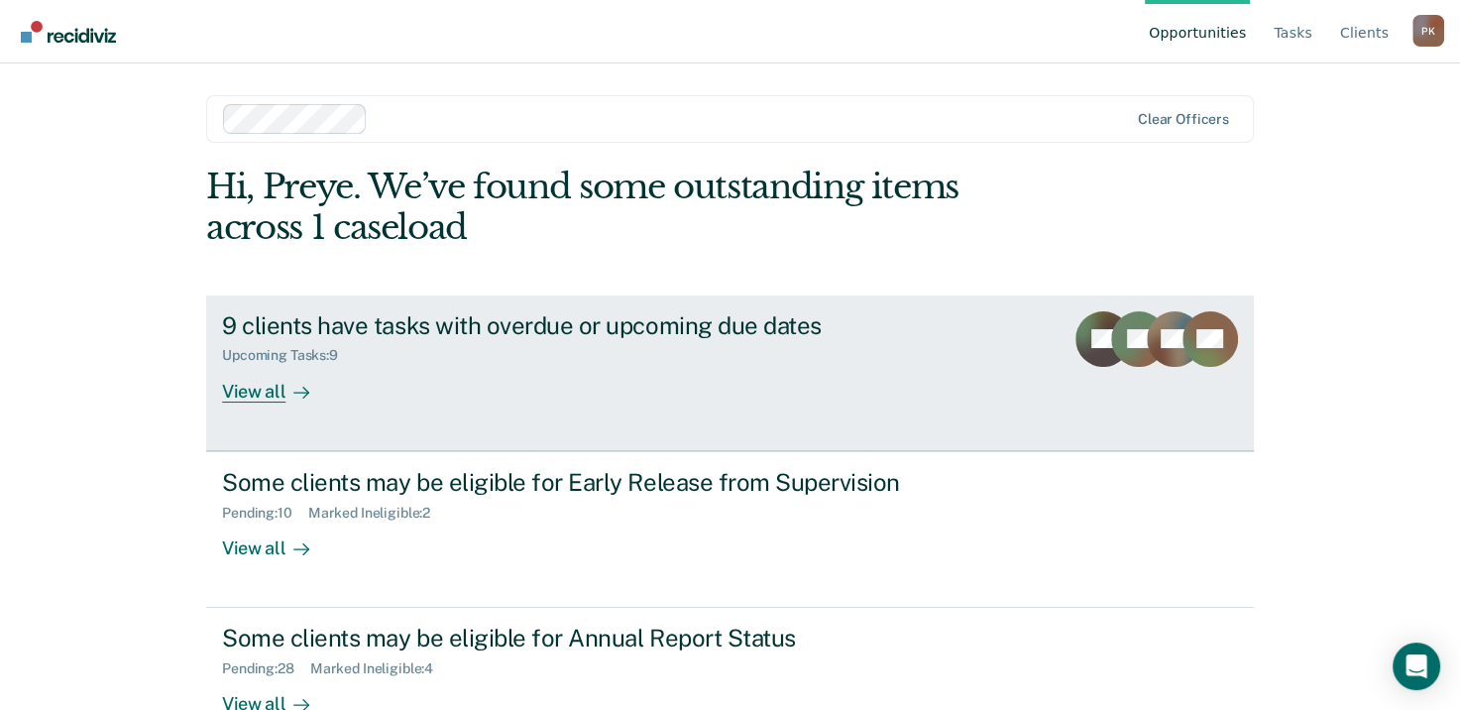
scroll to position [53, 0]
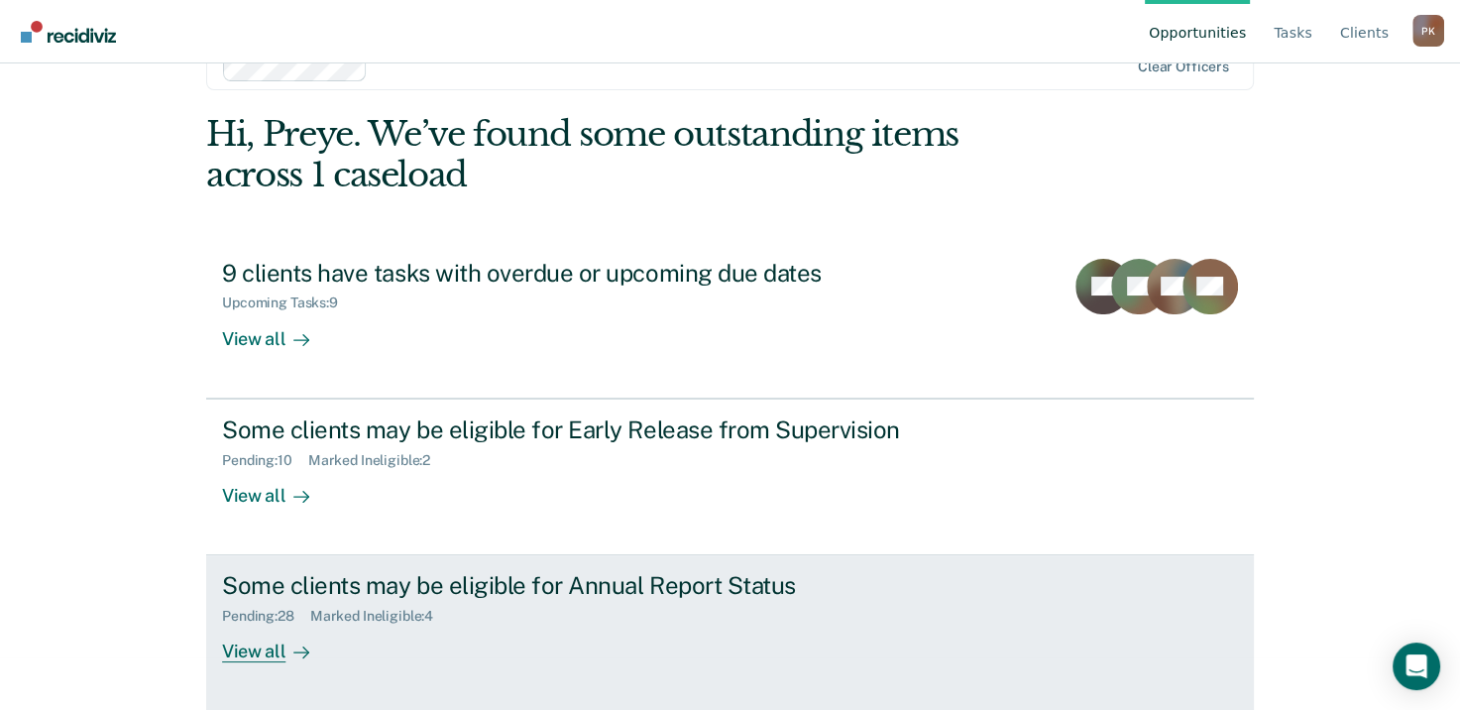
click at [260, 646] on div "View all" at bounding box center [277, 644] width 111 height 39
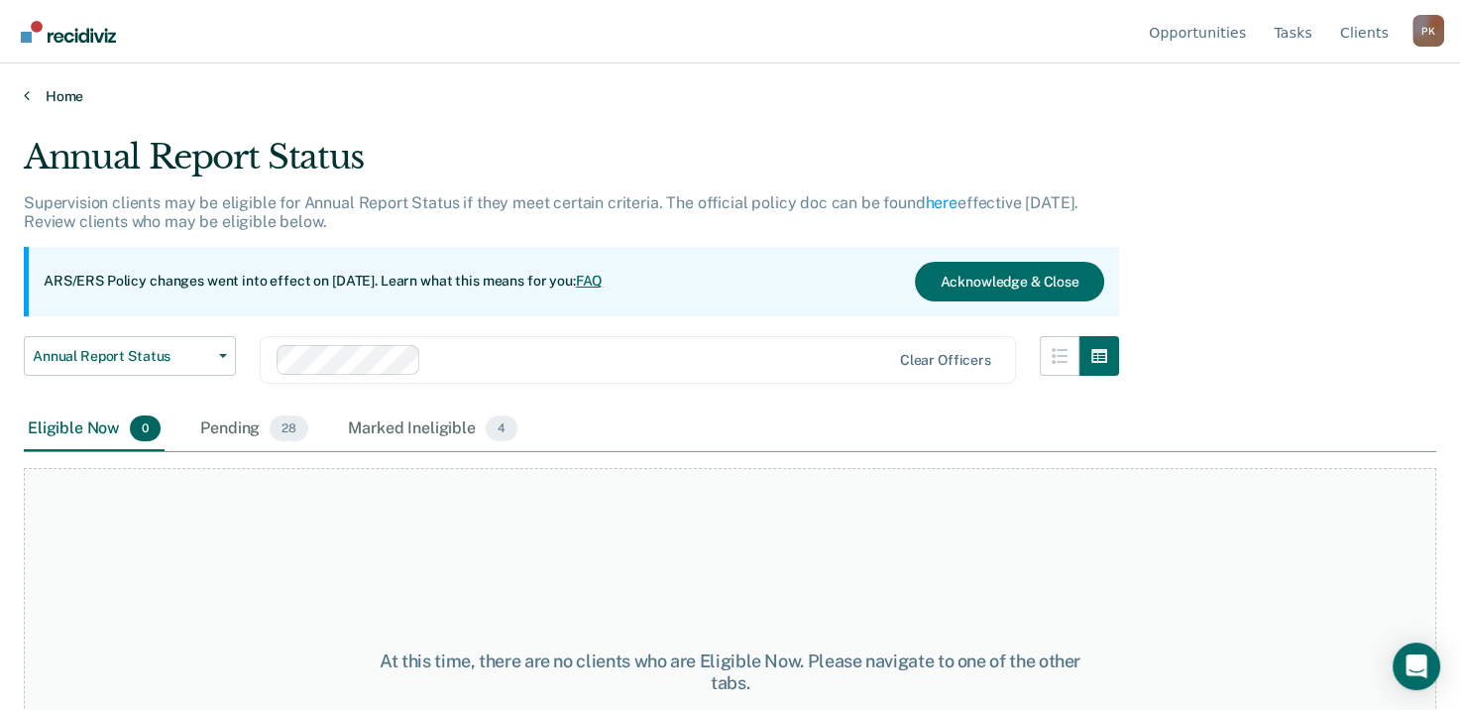
click at [33, 93] on link "Home" at bounding box center [730, 96] width 1413 height 18
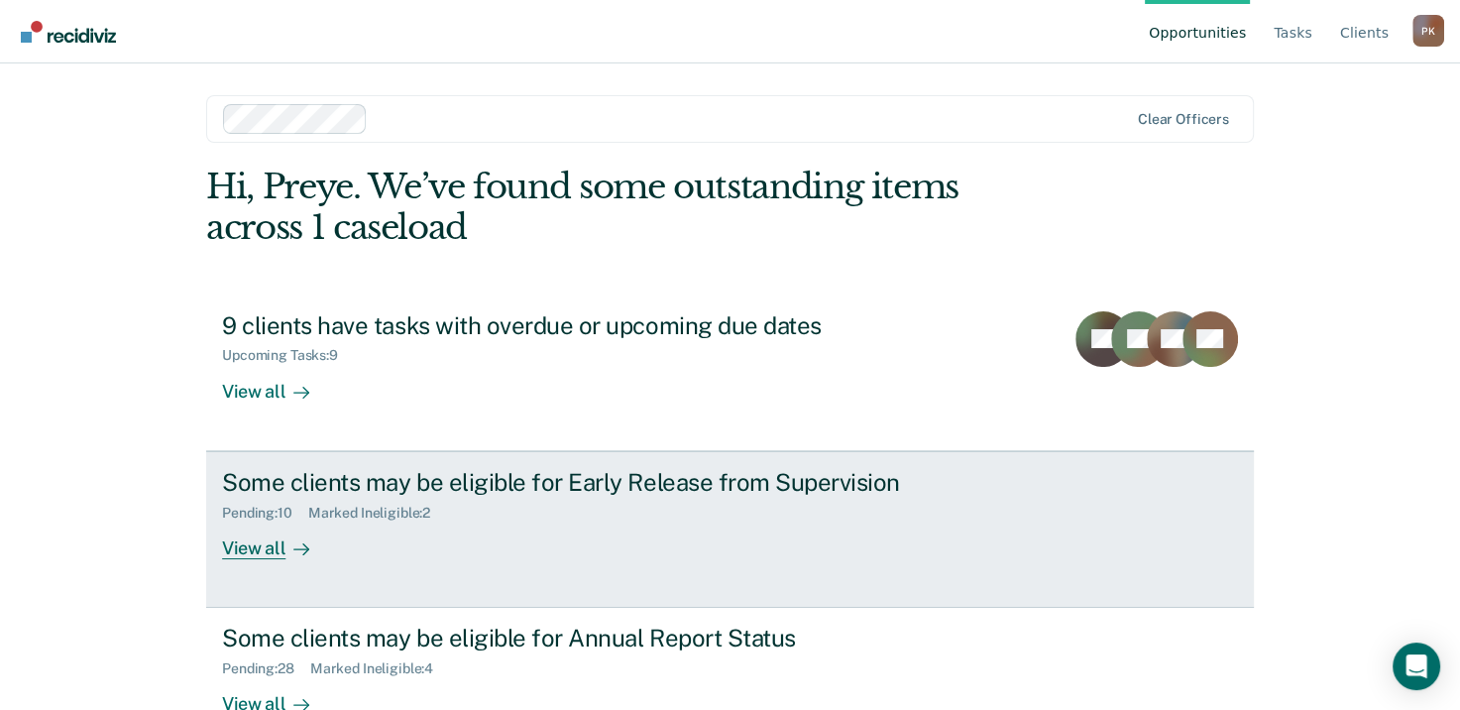
click at [270, 551] on div "View all" at bounding box center [277, 539] width 111 height 39
